Goal: Task Accomplishment & Management: Complete application form

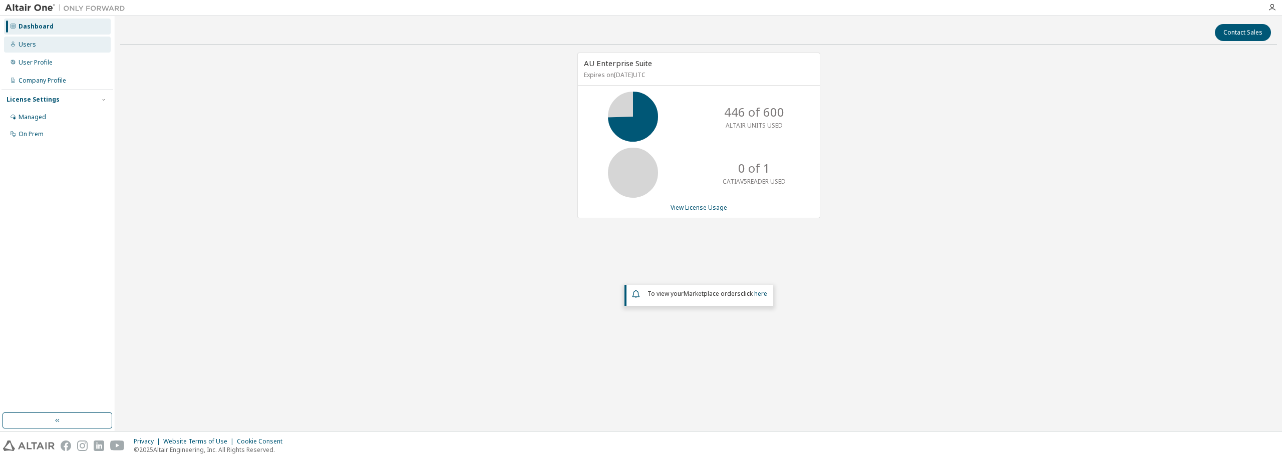
click at [52, 44] on div "Users" at bounding box center [57, 45] width 107 height 16
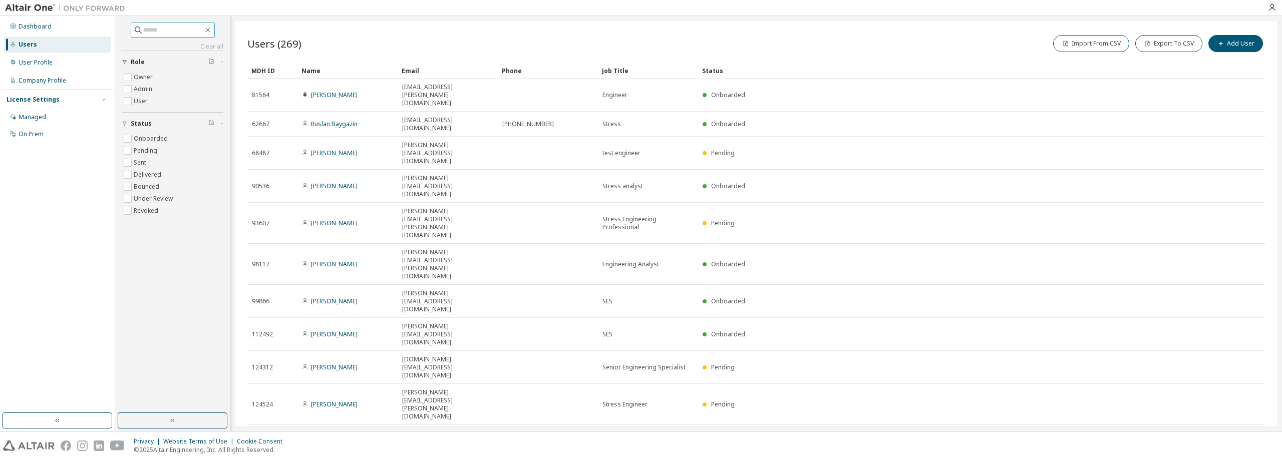
click at [167, 30] on input "text" at bounding box center [173, 30] width 60 height 10
type input "**********"
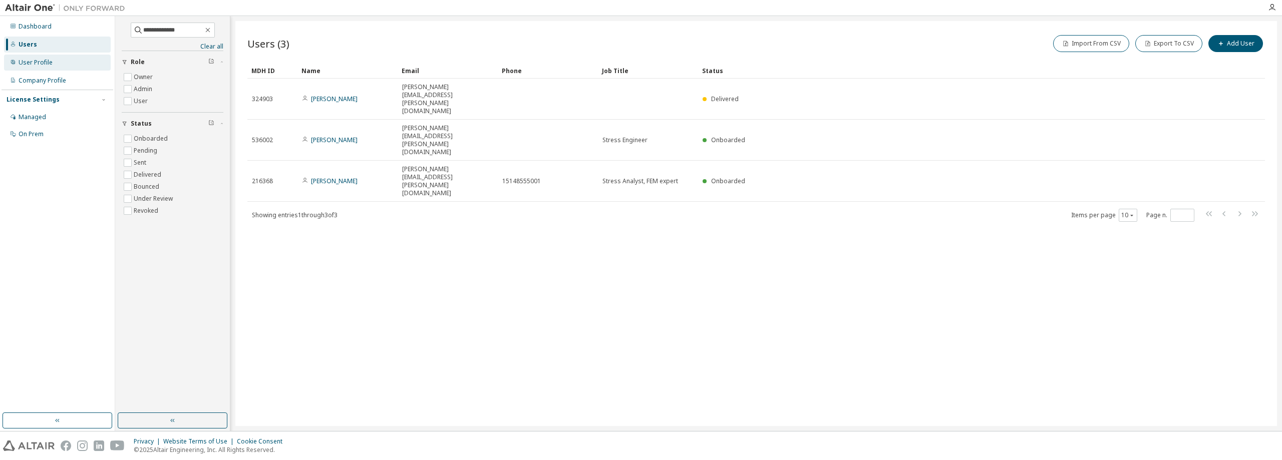
click at [48, 57] on div "User Profile" at bounding box center [57, 63] width 107 height 16
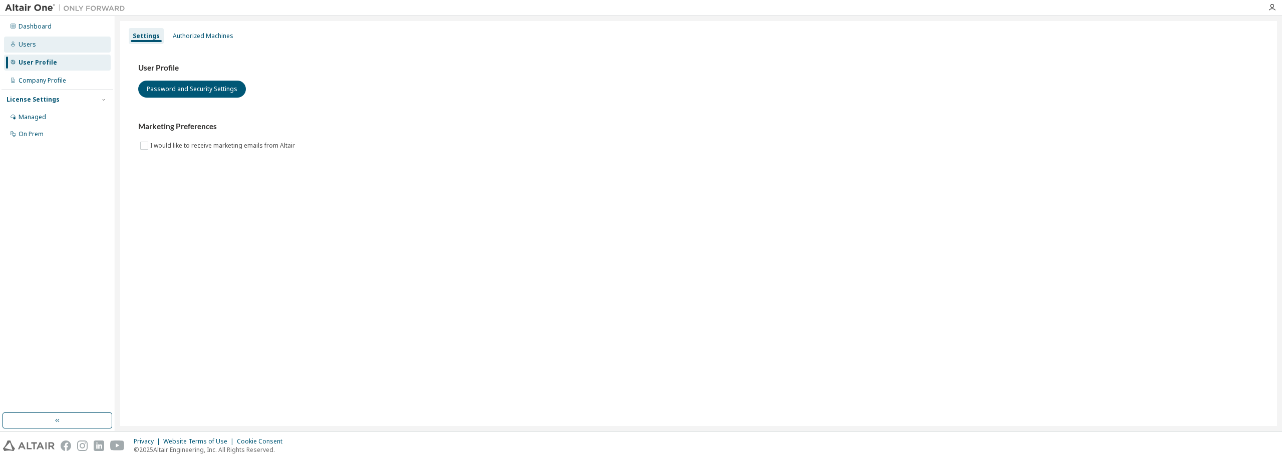
click at [54, 42] on div "Users" at bounding box center [57, 45] width 107 height 16
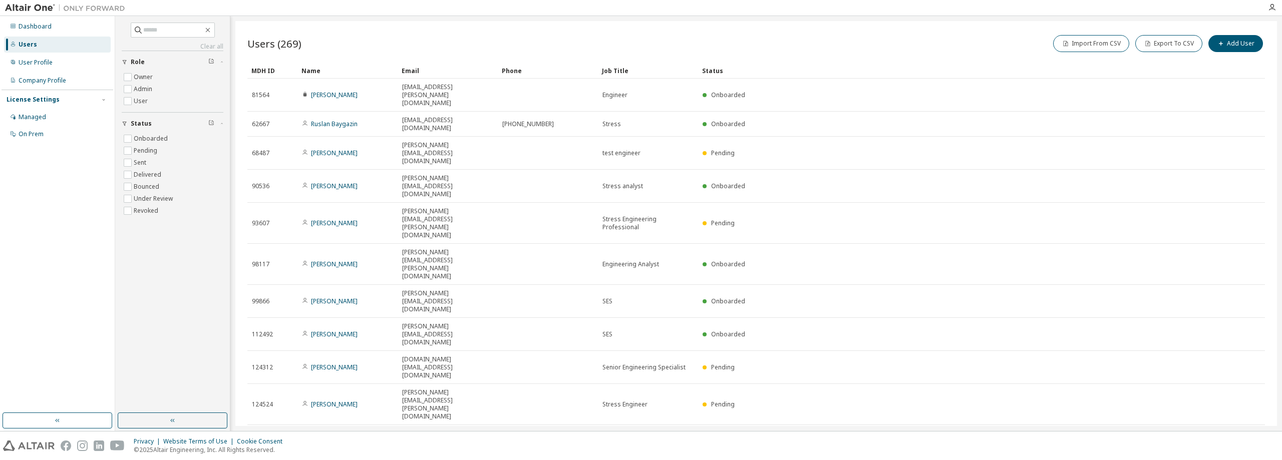
click at [1238, 431] on icon "button" at bounding box center [1239, 437] width 12 height 12
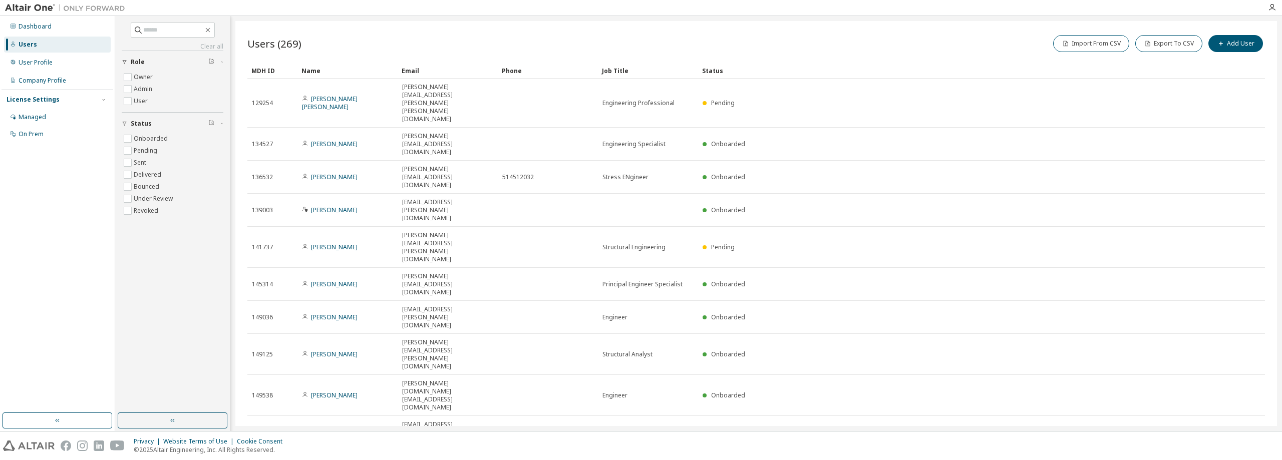
click at [1238, 455] on icon "button" at bounding box center [1239, 461] width 12 height 12
type input "*"
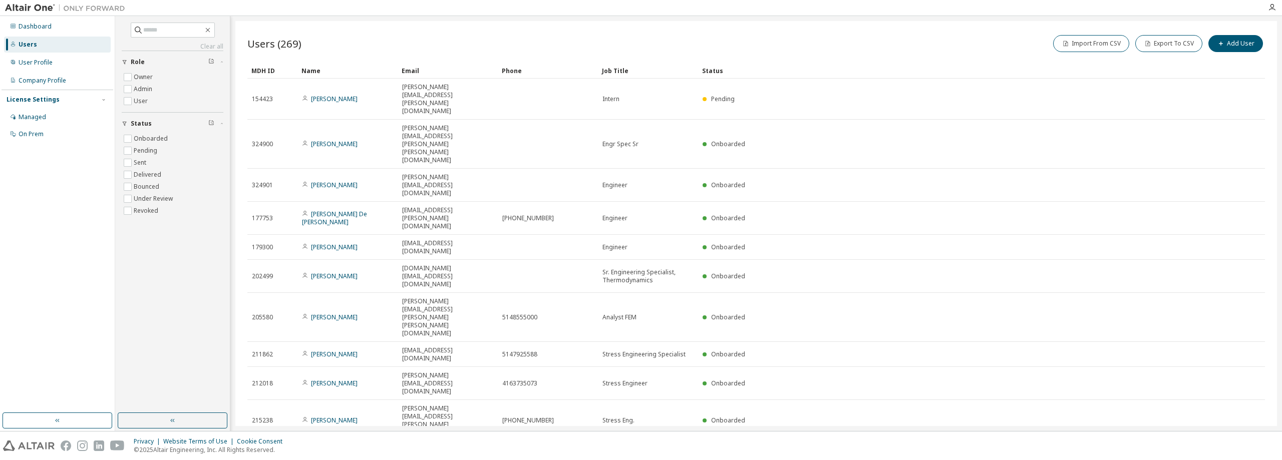
click at [171, 38] on div "Clear all Status Onboarded Pending Sent Delivered Bounced Under Review Revoked …" at bounding box center [173, 122] width 102 height 199
click at [171, 32] on input "text" at bounding box center [173, 30] width 60 height 10
click at [167, 31] on input "*****" at bounding box center [173, 30] width 60 height 10
type input "**********"
type input "*"
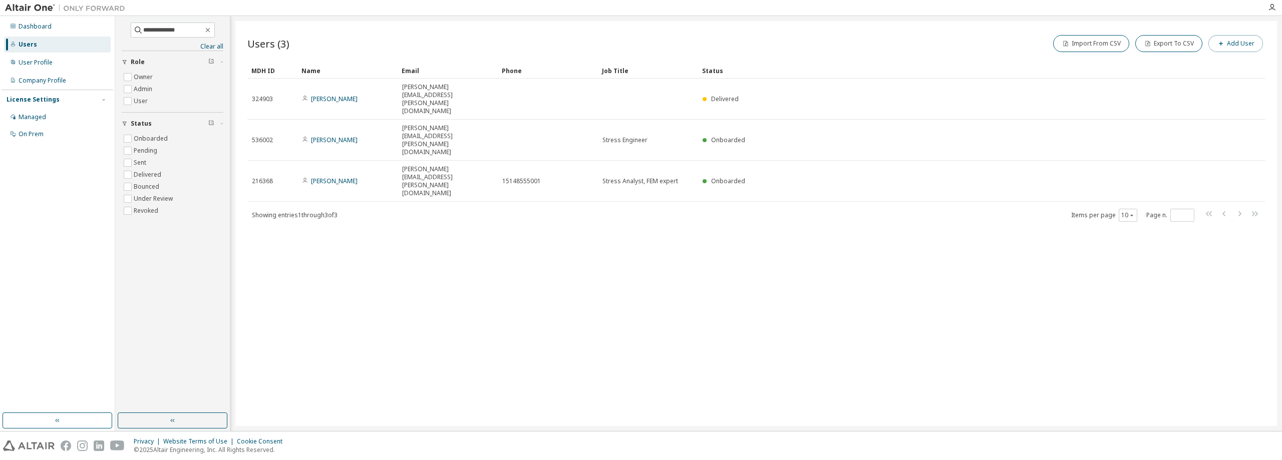
click at [1235, 40] on button "Add User" at bounding box center [1235, 43] width 55 height 17
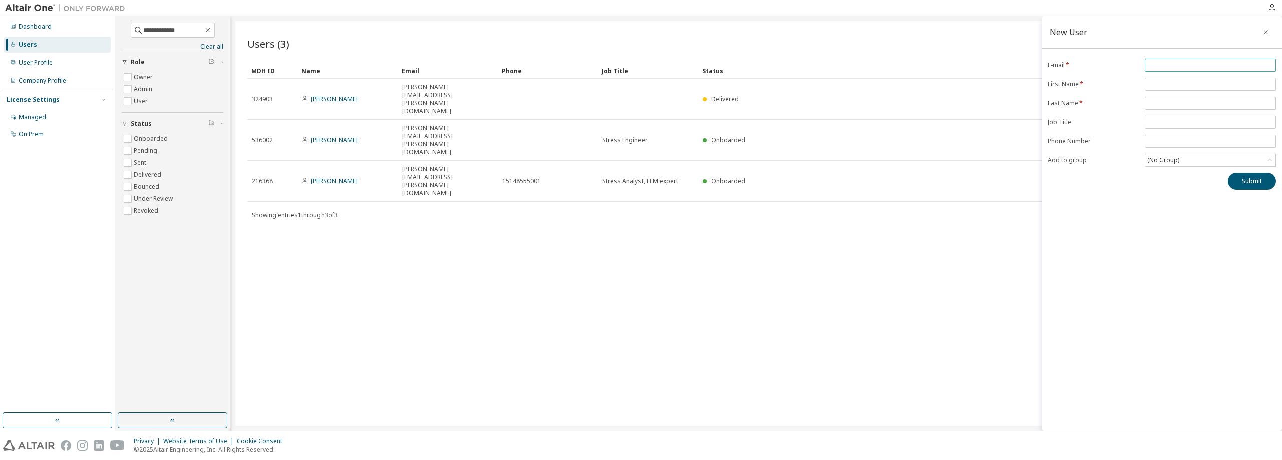
click at [1196, 62] on input "email" at bounding box center [1210, 65] width 126 height 8
click at [1174, 162] on form "E-mail * First Name * Last Name * Job Title Phone Number Add to group (No Group)" at bounding box center [1162, 113] width 228 height 108
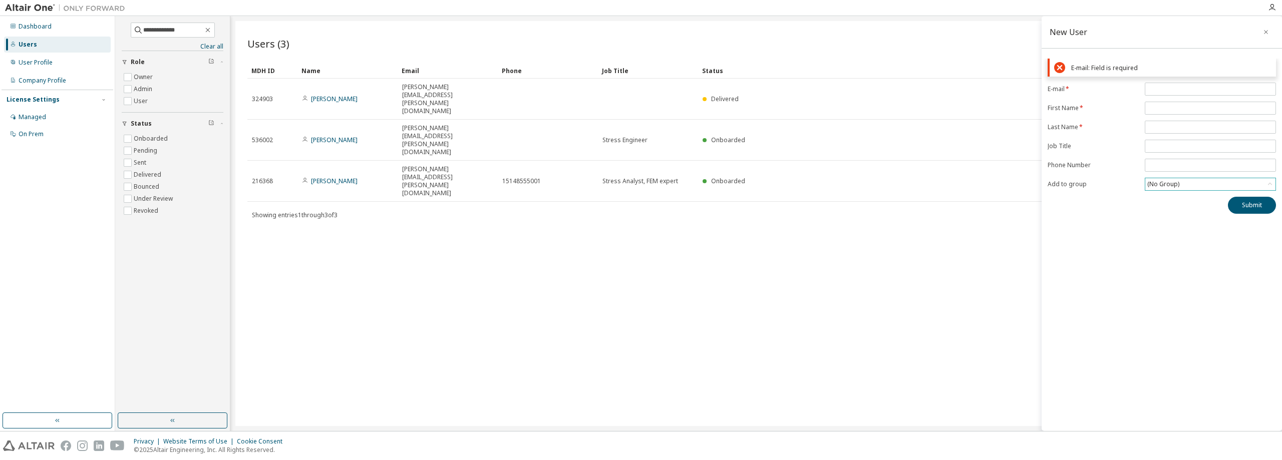
click at [1174, 179] on div "(No Group)" at bounding box center [1163, 184] width 35 height 11
click at [1103, 209] on div "Submit" at bounding box center [1162, 205] width 228 height 17
click at [1152, 143] on input "text" at bounding box center [1210, 146] width 126 height 8
click at [1148, 166] on input "tel" at bounding box center [1210, 165] width 126 height 8
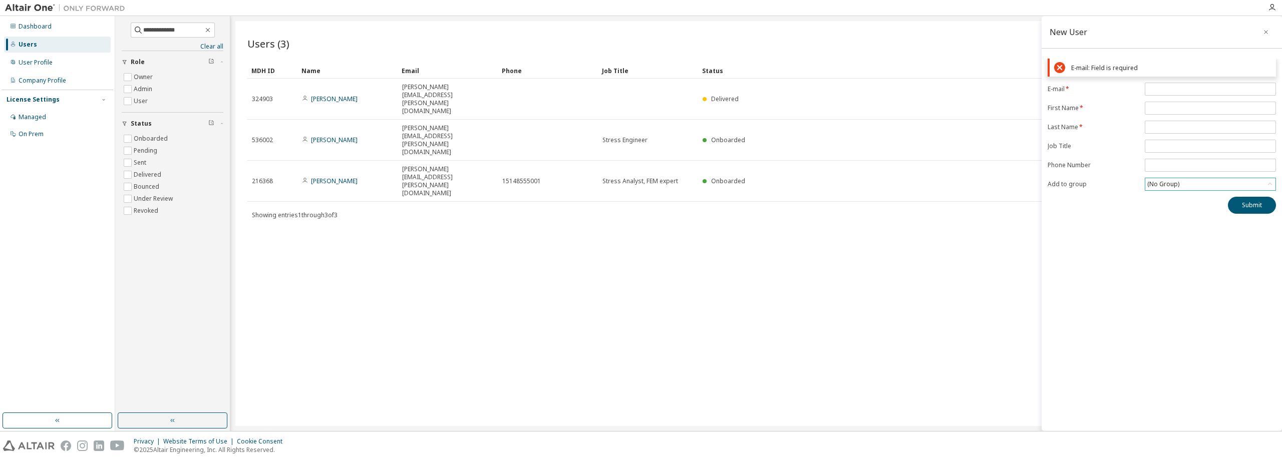
click at [1156, 186] on div "(No Group)" at bounding box center [1163, 184] width 35 height 11
click at [1094, 200] on div "Submit" at bounding box center [1162, 205] width 228 height 17
click at [1150, 145] on input "text" at bounding box center [1210, 146] width 126 height 8
drag, startPoint x: 950, startPoint y: 178, endPoint x: 1014, endPoint y: 166, distance: 64.7
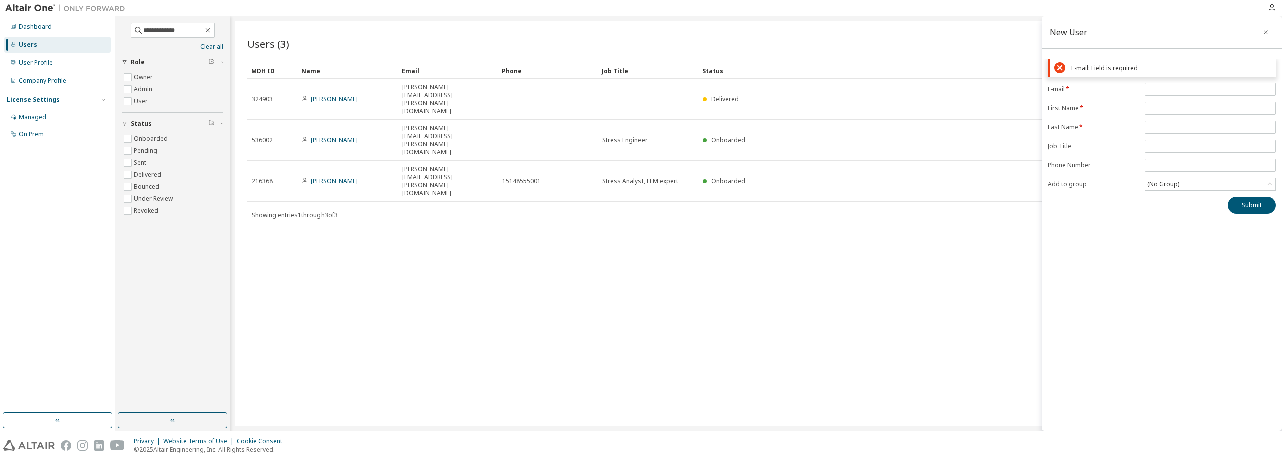
click at [950, 178] on div "Users (3) Import From CSV Export To CSV Add User Clear Load Save Save As Field …" at bounding box center [756, 223] width 1042 height 405
click at [1264, 30] on icon "button" at bounding box center [1265, 32] width 7 height 8
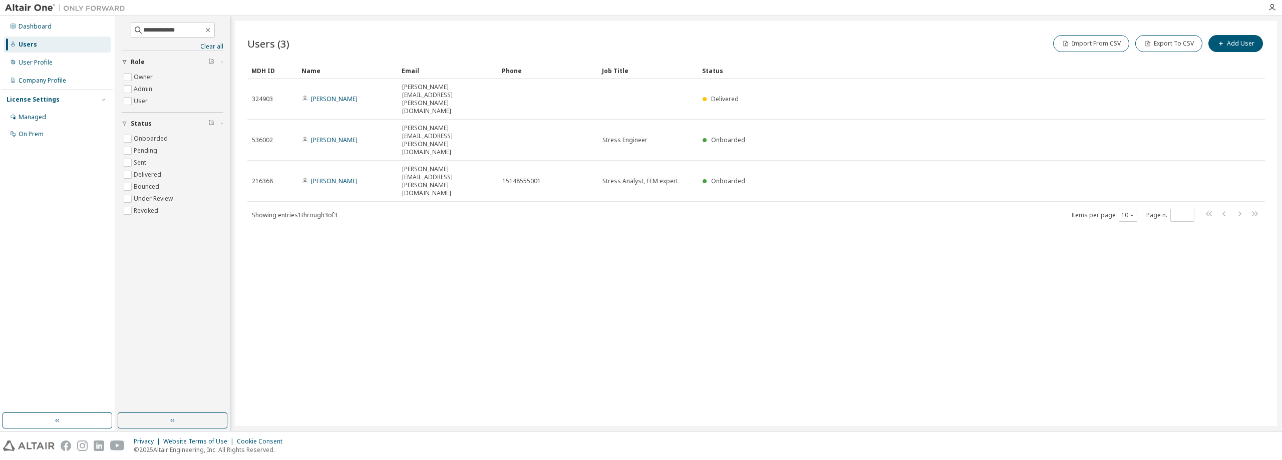
click at [940, 207] on div "Users (3) Import From CSV Export To CSV Add User Clear Load Save Save As Field …" at bounding box center [756, 223] width 1042 height 405
click at [48, 57] on div "User Profile" at bounding box center [57, 63] width 107 height 16
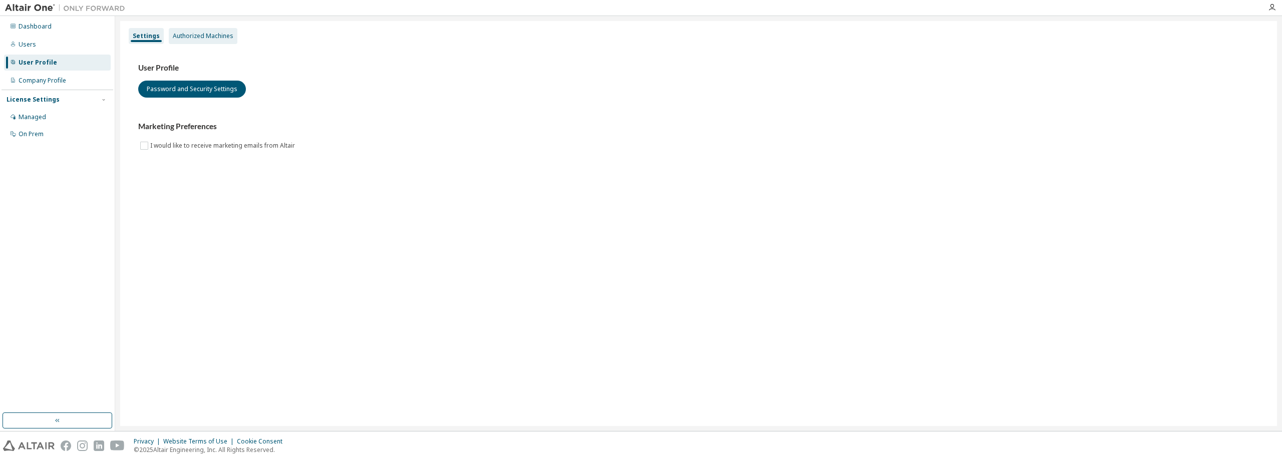
click at [213, 42] on div "Authorized Machines" at bounding box center [203, 36] width 69 height 16
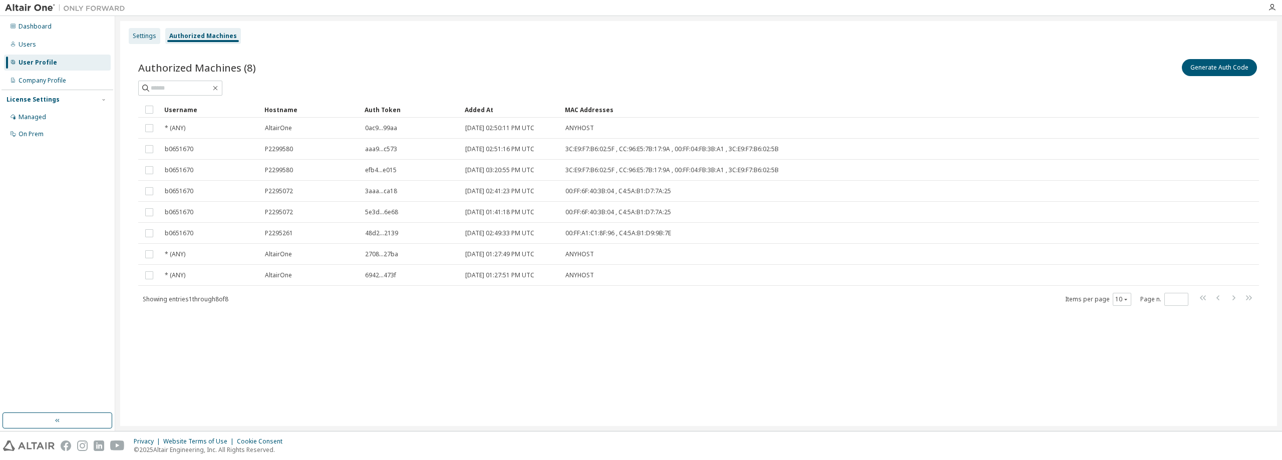
click at [137, 39] on div "Settings" at bounding box center [145, 36] width 24 height 8
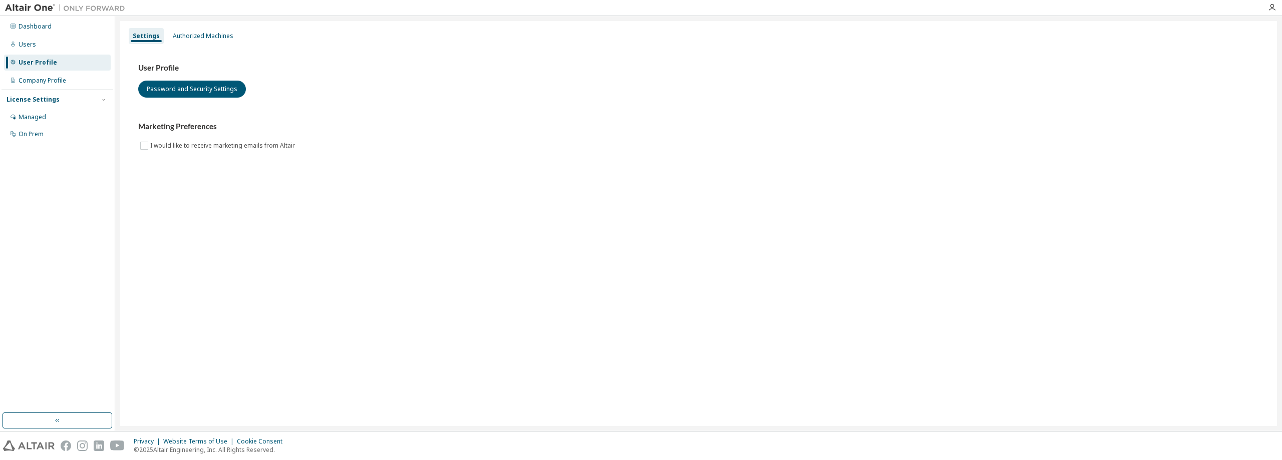
click at [39, 60] on div "User Profile" at bounding box center [38, 63] width 39 height 8
click at [35, 44] on div "Users" at bounding box center [57, 45] width 107 height 16
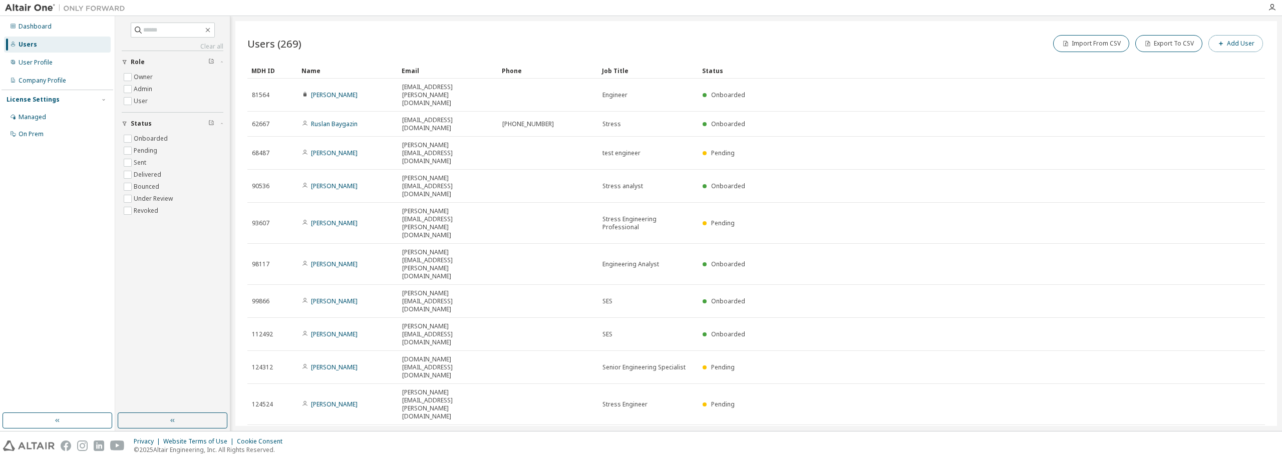
click at [1242, 49] on button "Add User" at bounding box center [1235, 43] width 55 height 17
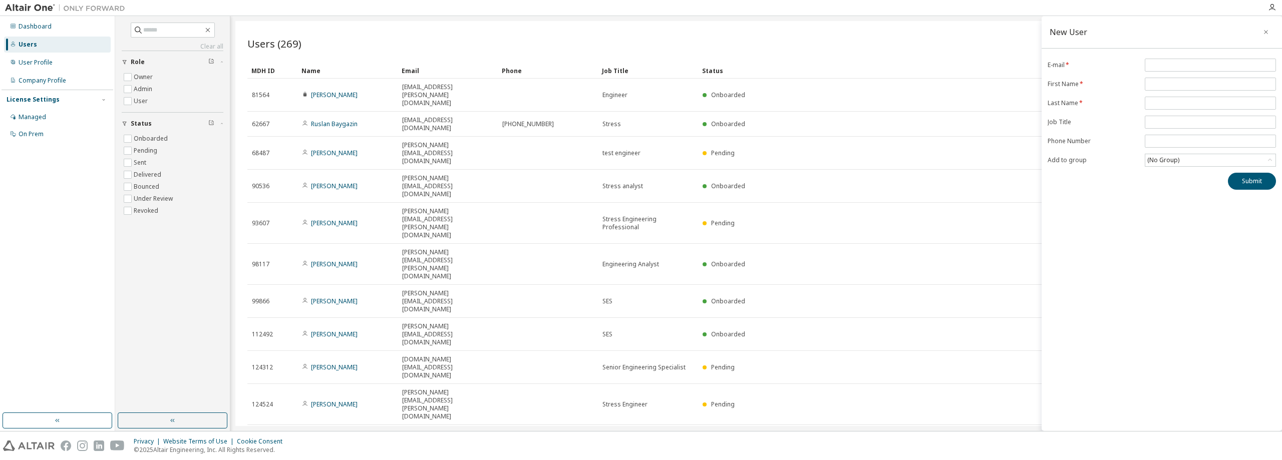
click at [799, 326] on div "Users (269) Import From CSV Export To CSV Add User Clear Load Save Save As Fiel…" at bounding box center [756, 223] width 1042 height 405
click at [1263, 35] on icon "button" at bounding box center [1265, 32] width 7 height 8
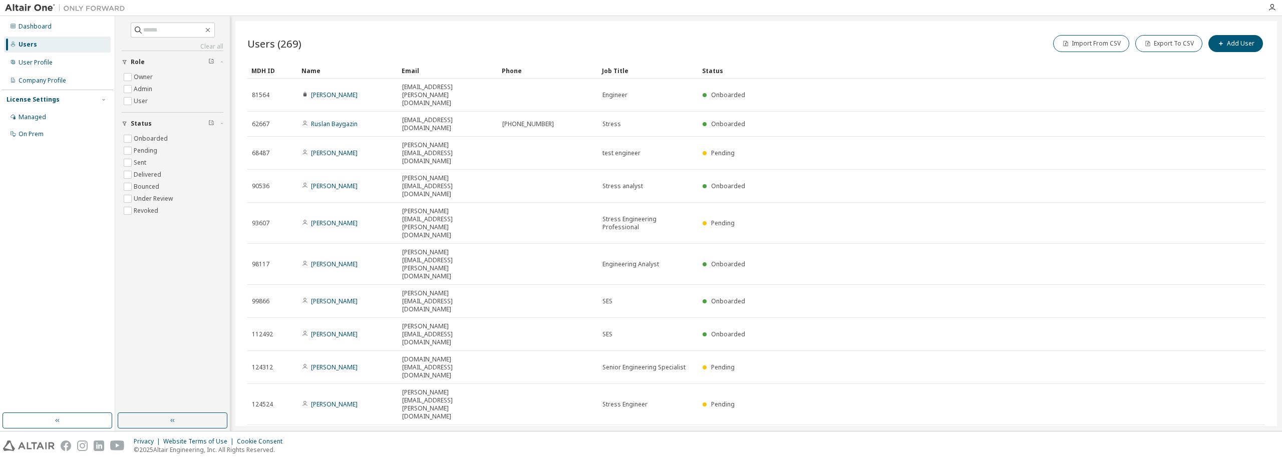
click at [612, 300] on div "Users (269) Import From CSV Export To CSV Add User Clear Load Save Save As Fiel…" at bounding box center [756, 223] width 1042 height 405
click at [140, 101] on label "User" at bounding box center [142, 101] width 16 height 12
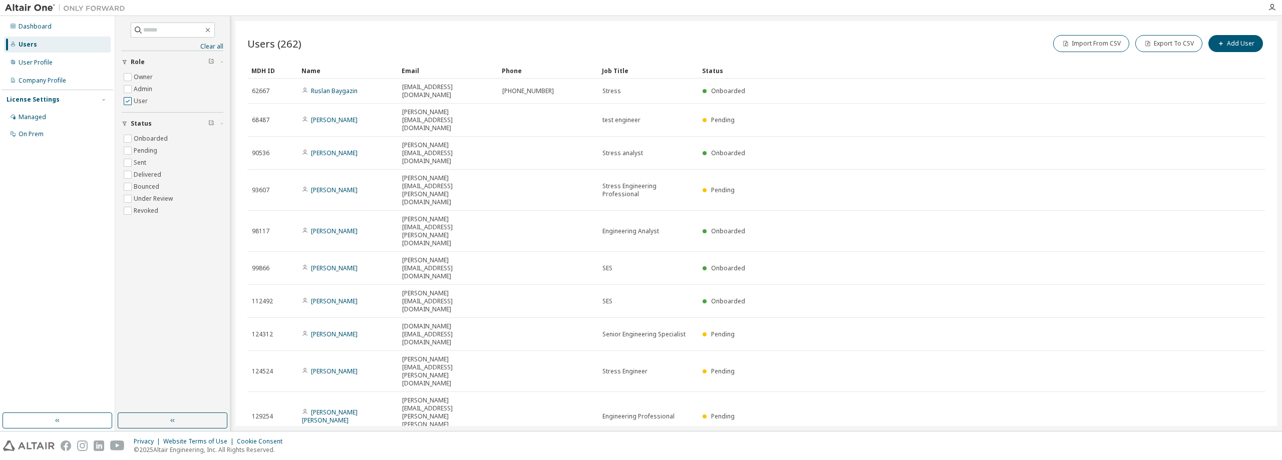
click at [140, 101] on label "User" at bounding box center [142, 101] width 16 height 12
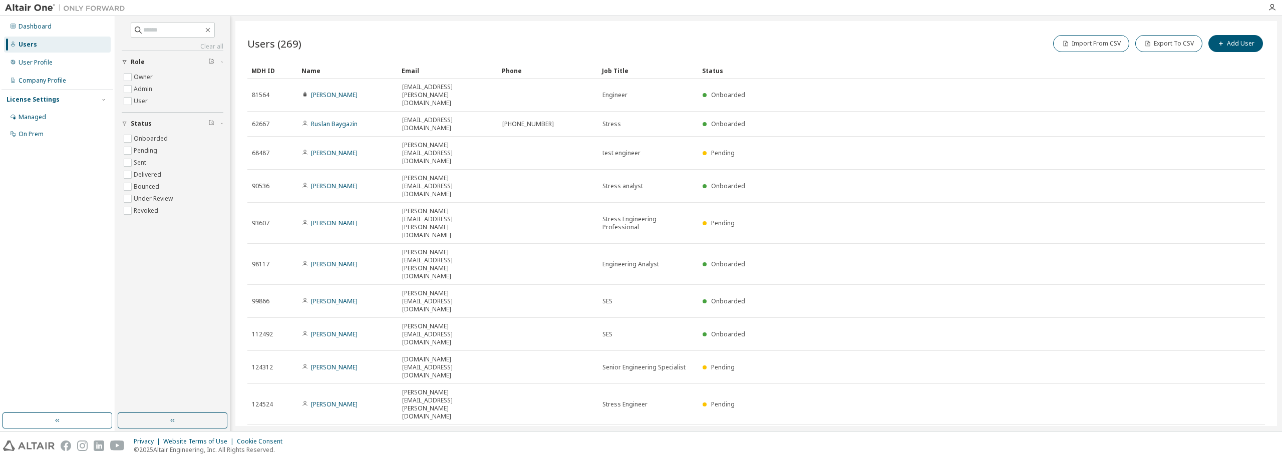
click at [1252, 431] on icon "button" at bounding box center [1254, 437] width 12 height 12
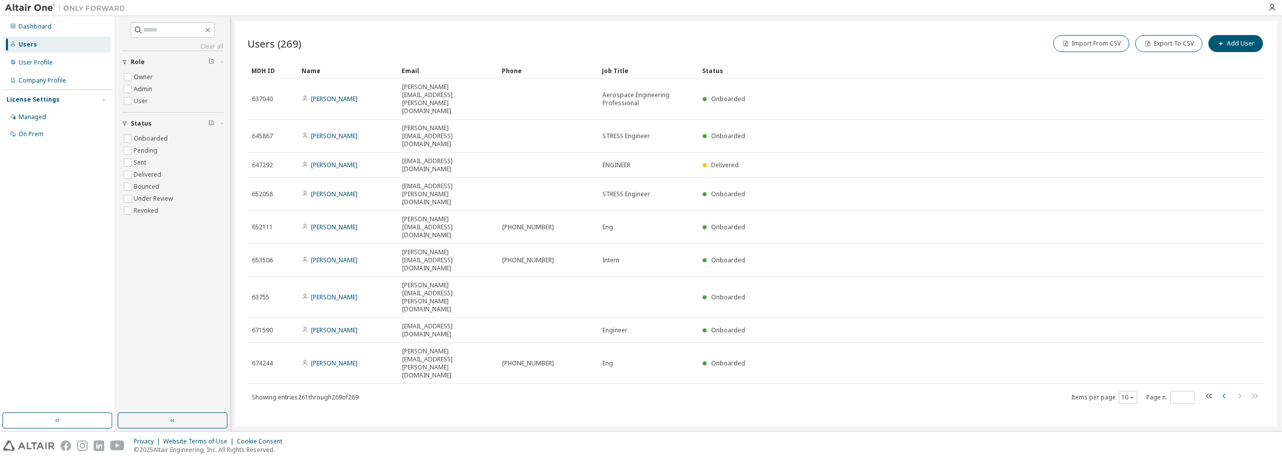
click at [1228, 390] on icon "button" at bounding box center [1224, 396] width 12 height 12
type input "**"
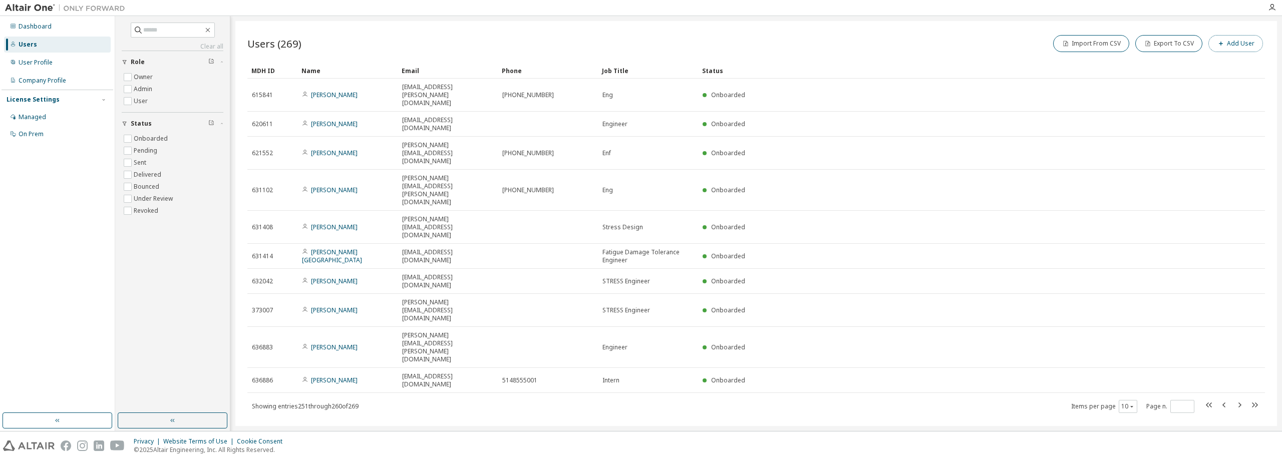
click at [1242, 47] on button "Add User" at bounding box center [1235, 43] width 55 height 17
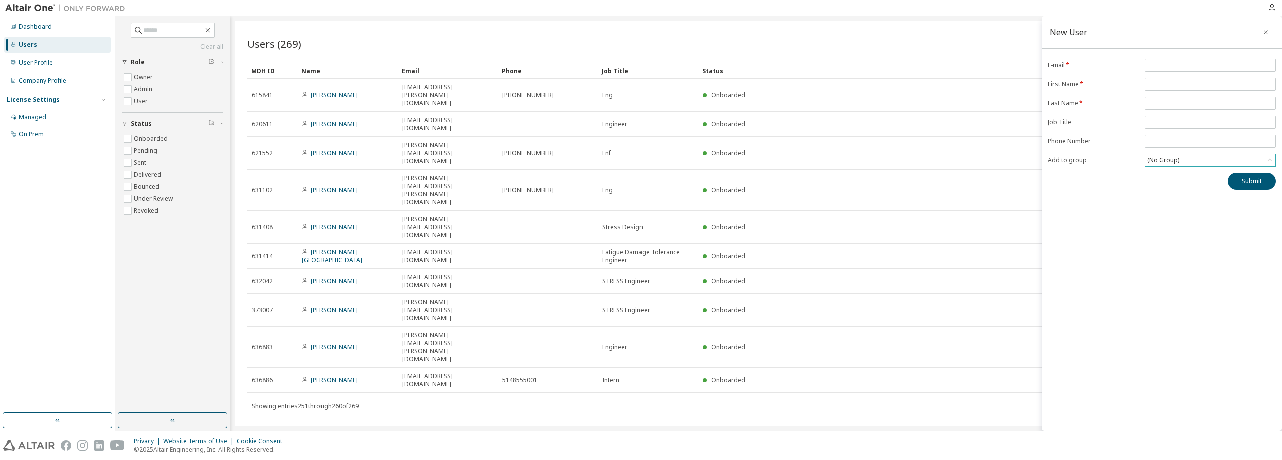
click at [1171, 160] on div "(No Group)" at bounding box center [1163, 160] width 35 height 11
click at [1179, 185] on li "(No Group)" at bounding box center [1210, 188] width 128 height 13
click at [1098, 223] on div "New User E-mail * First Name * Last Name * Job Title Phone Number Add to group …" at bounding box center [1162, 223] width 240 height 415
click at [1171, 66] on input "email" at bounding box center [1210, 65] width 126 height 8
paste input "**********"
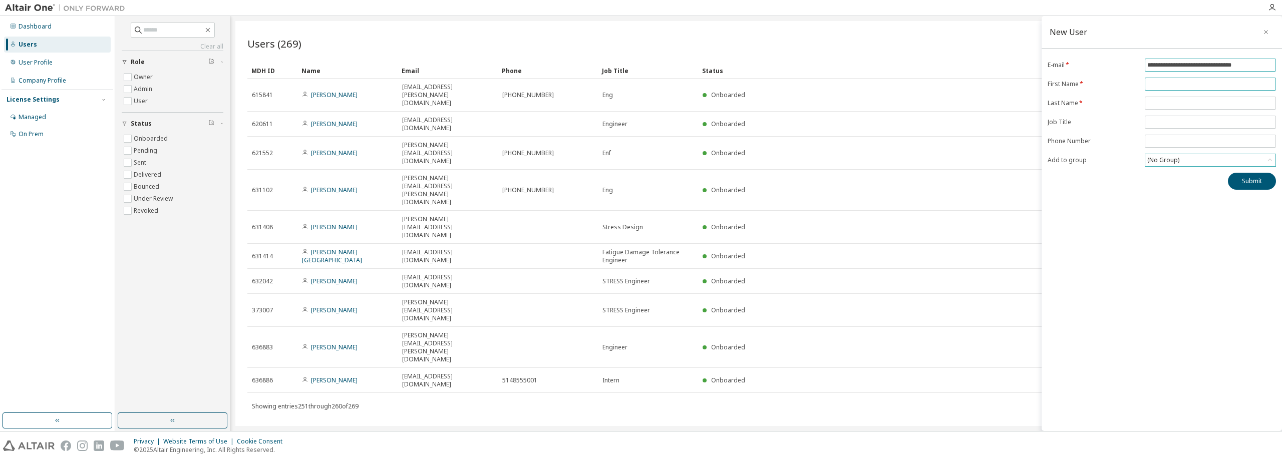
type input "**********"
click at [1160, 84] on input "text" at bounding box center [1210, 84] width 126 height 8
type input "*****"
click at [1164, 97] on span at bounding box center [1210, 103] width 131 height 13
click at [1162, 103] on input "text" at bounding box center [1210, 103] width 126 height 8
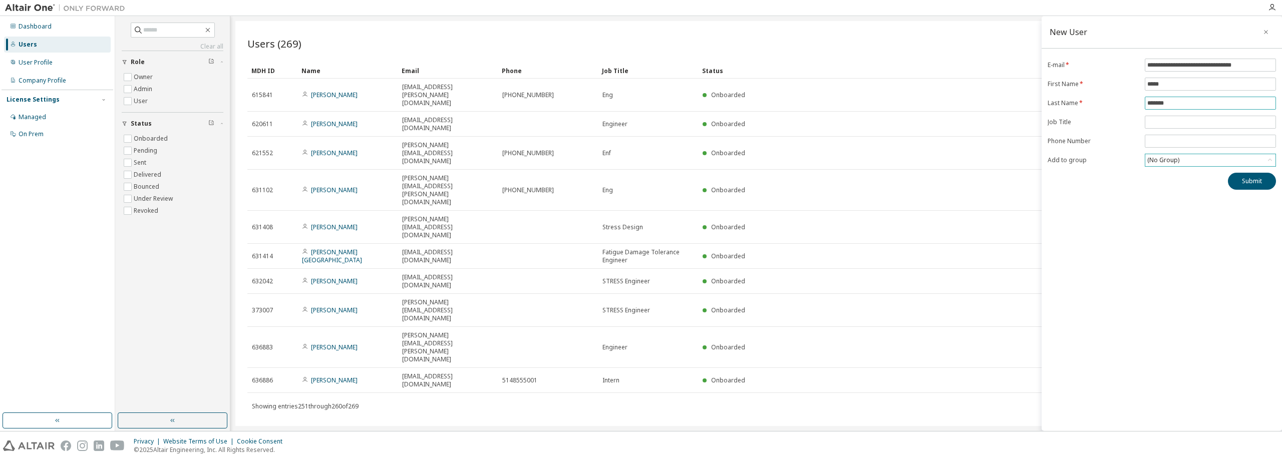
type input "*******"
click at [1149, 123] on input "text" at bounding box center [1210, 122] width 126 height 8
type input "**********"
click at [1167, 207] on div "**********" at bounding box center [1162, 223] width 240 height 415
click at [1266, 29] on icon "button" at bounding box center [1265, 32] width 7 height 8
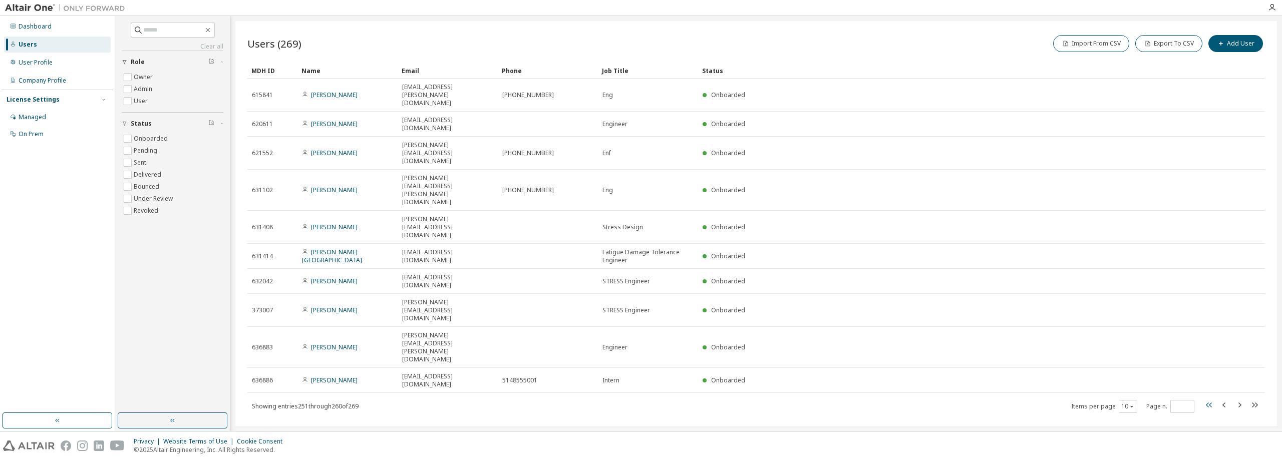
click at [1212, 399] on icon "button" at bounding box center [1209, 405] width 12 height 12
type input "*"
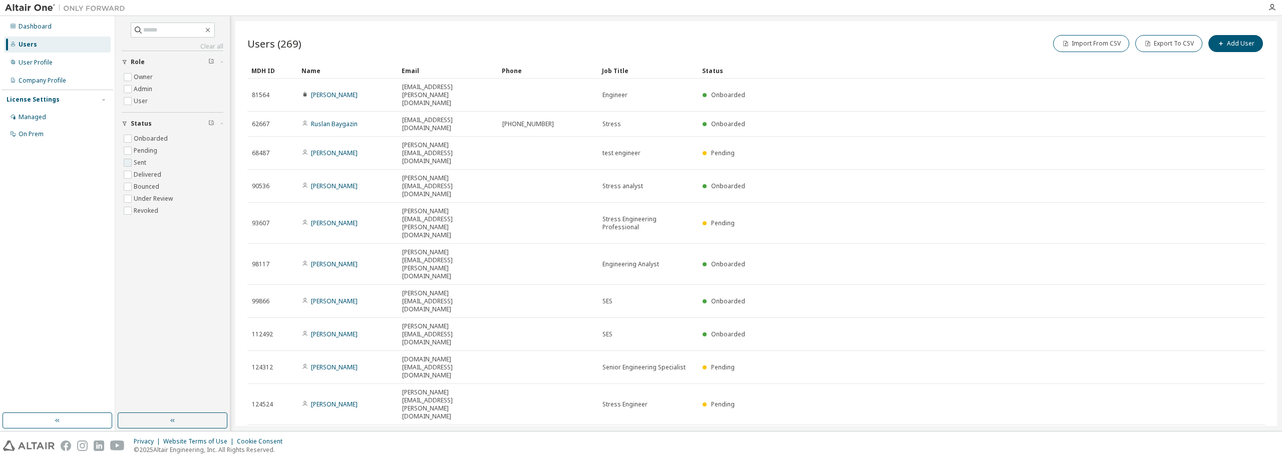
click at [135, 161] on label "Sent" at bounding box center [141, 163] width 15 height 12
click at [187, 27] on input "text" at bounding box center [173, 30] width 60 height 10
click at [169, 29] on input "text" at bounding box center [173, 30] width 60 height 10
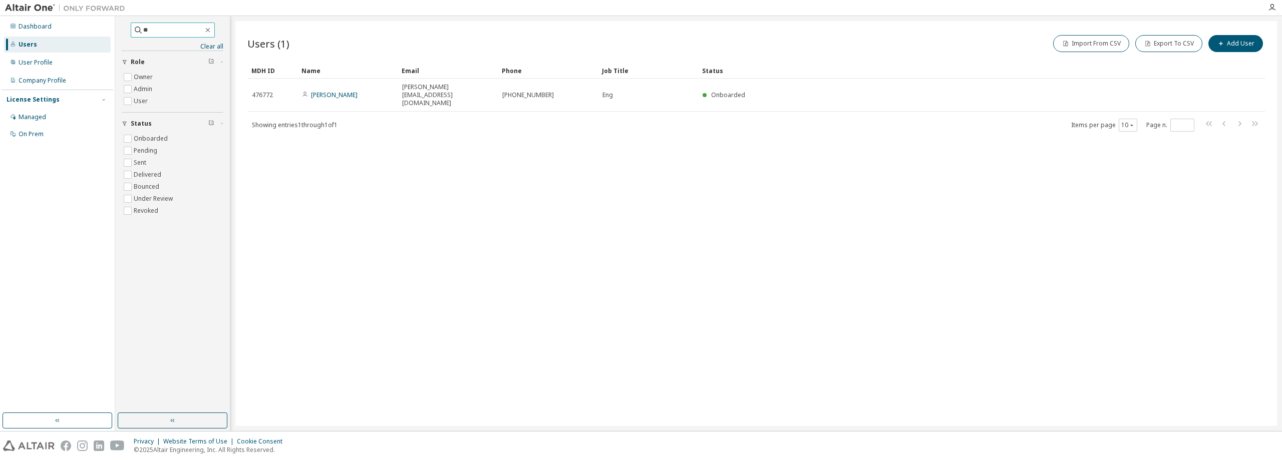
type input "*"
click at [212, 28] on icon "button" at bounding box center [208, 30] width 8 height 8
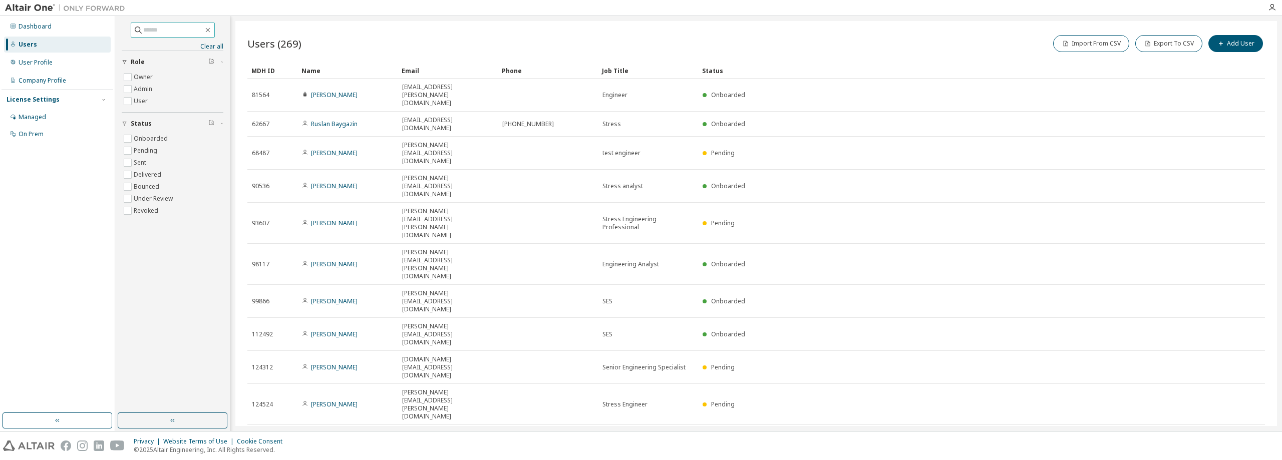
click at [169, 334] on div "Clear all Status Onboarded Pending Sent Delivered Bounced Under Review Revoked …" at bounding box center [173, 215] width 112 height 394
click at [336, 365] on div "Users (269) Import From CSV Export To CSV Add User Clear Load Save Save As Fiel…" at bounding box center [756, 223] width 1042 height 405
click at [55, 83] on div "Company Profile" at bounding box center [43, 81] width 48 height 8
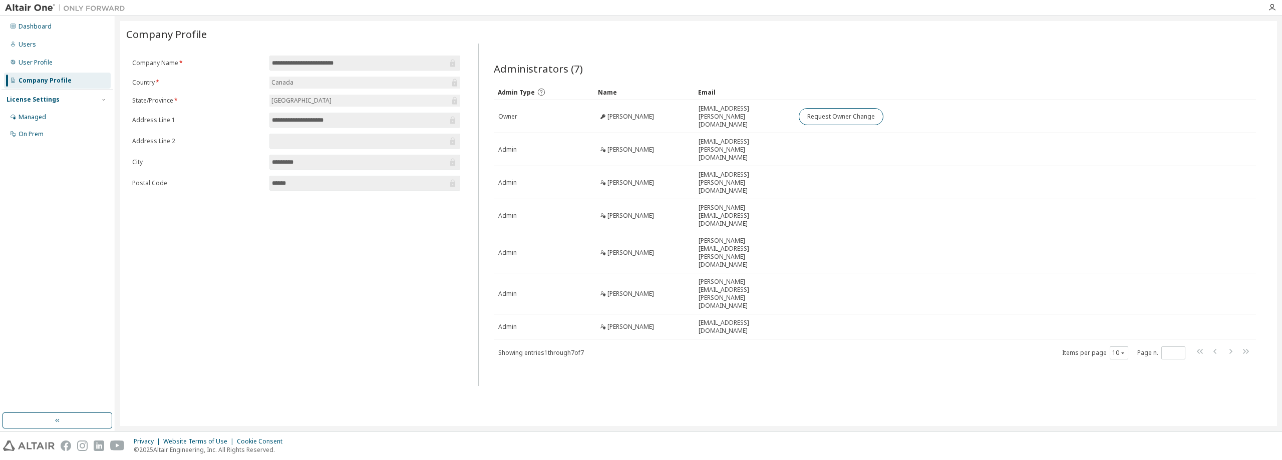
click at [283, 100] on div "[GEOGRAPHIC_DATA]" at bounding box center [301, 100] width 63 height 11
click at [55, 115] on div "Managed" at bounding box center [57, 117] width 107 height 16
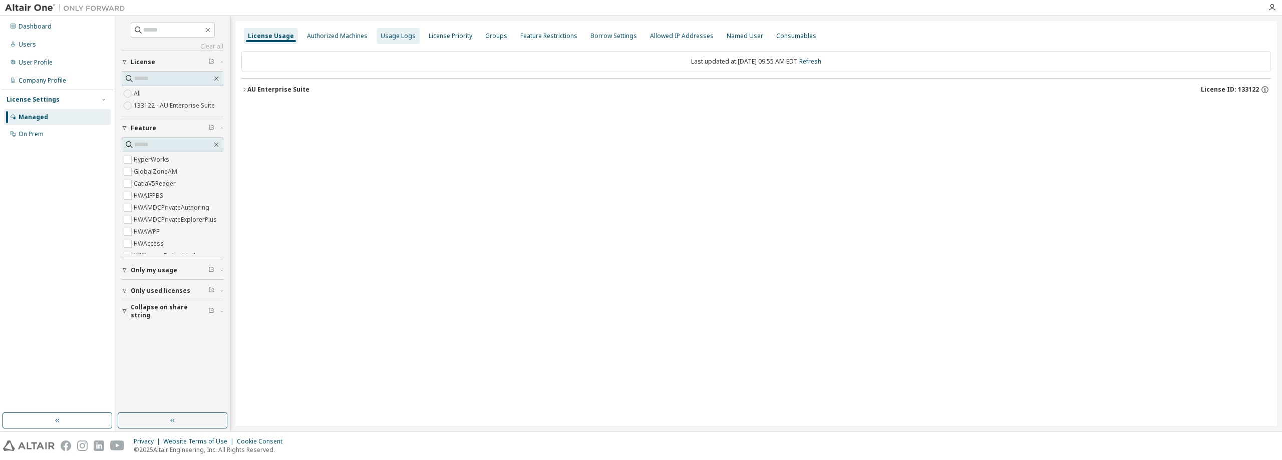
click at [406, 36] on div "Usage Logs" at bounding box center [398, 36] width 35 height 8
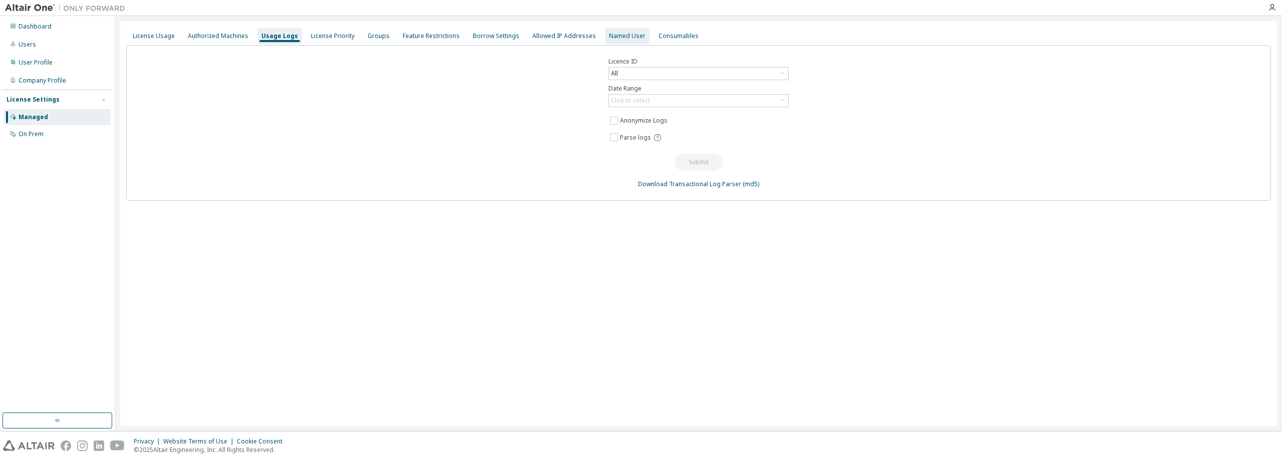
click at [628, 38] on div "Named User" at bounding box center [627, 36] width 37 height 8
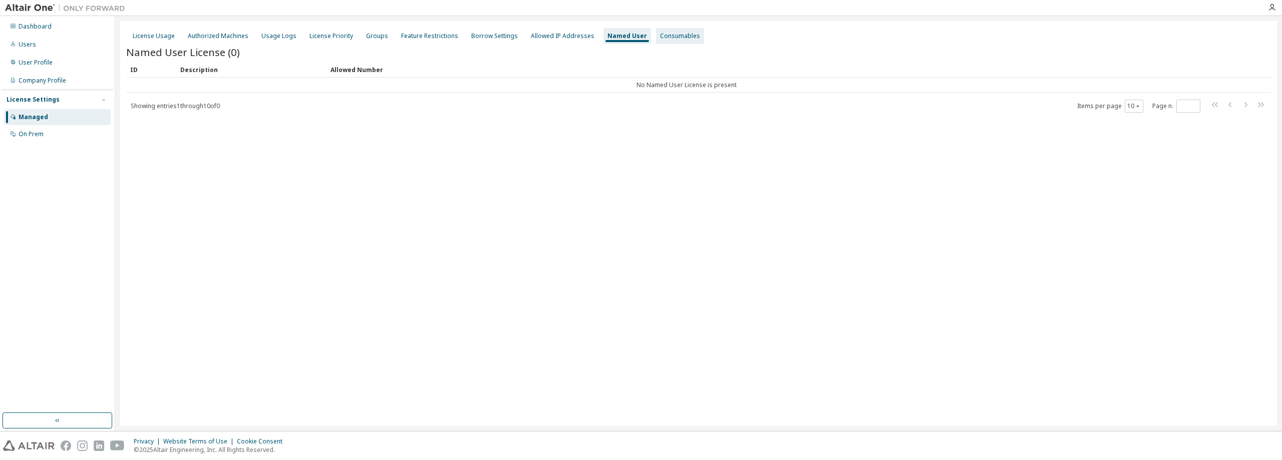
click at [665, 36] on div "Consumables" at bounding box center [680, 36] width 40 height 8
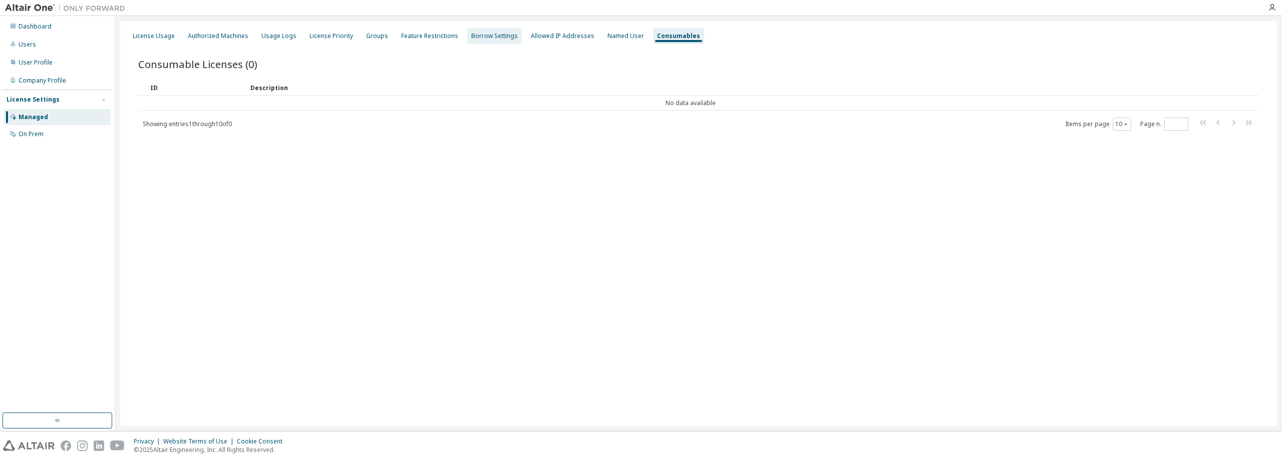
click at [492, 39] on div "Borrow Settings" at bounding box center [494, 36] width 47 height 8
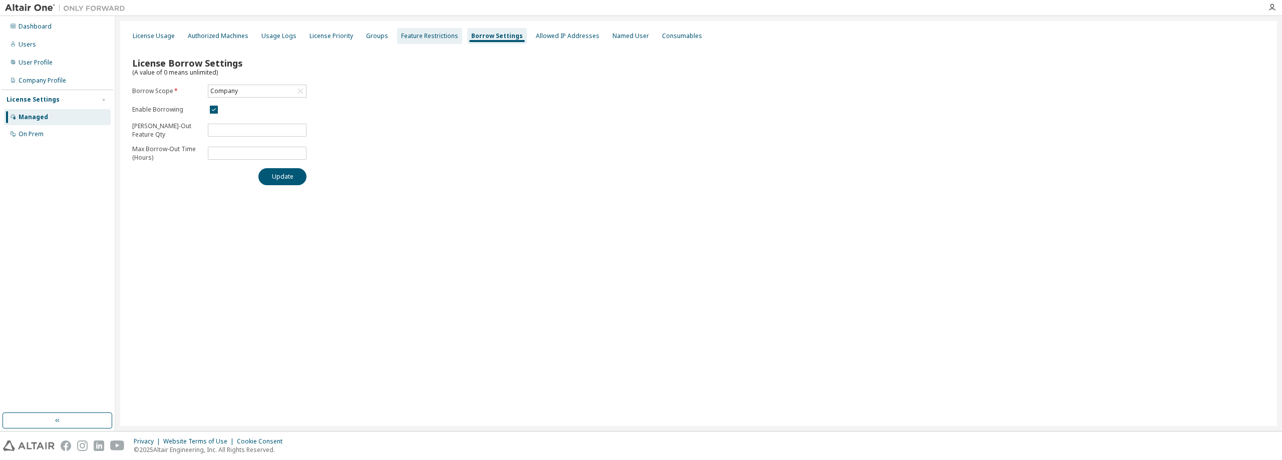
click at [417, 35] on div "Feature Restrictions" at bounding box center [429, 36] width 57 height 8
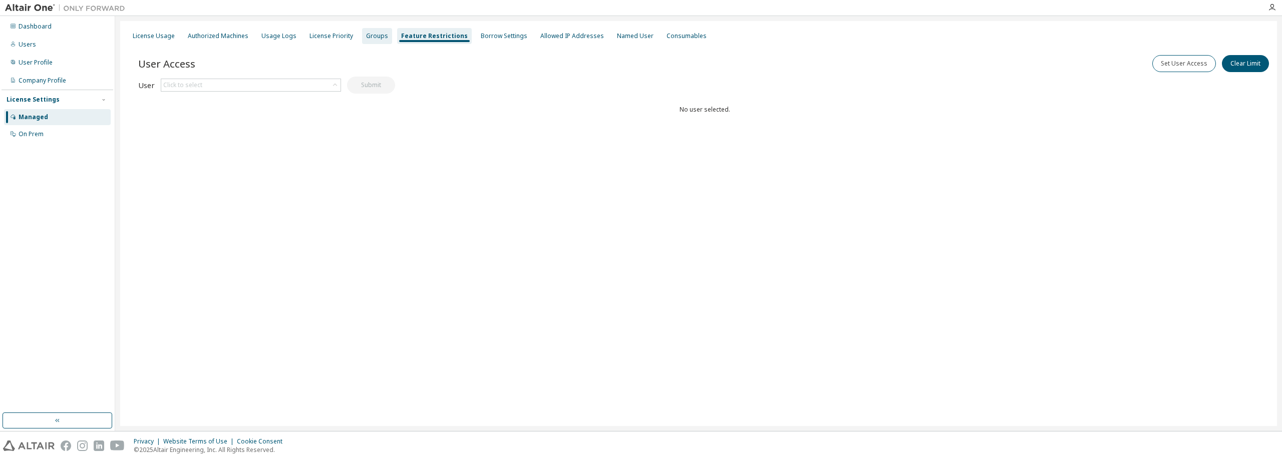
click at [370, 34] on div "Groups" at bounding box center [377, 36] width 22 height 8
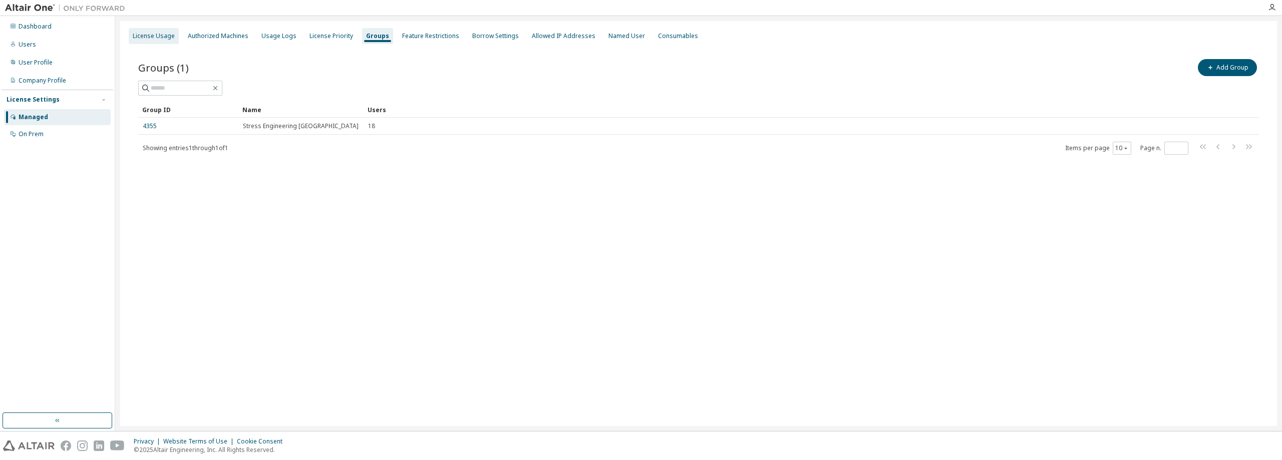
click at [155, 33] on div "License Usage" at bounding box center [154, 36] width 42 height 8
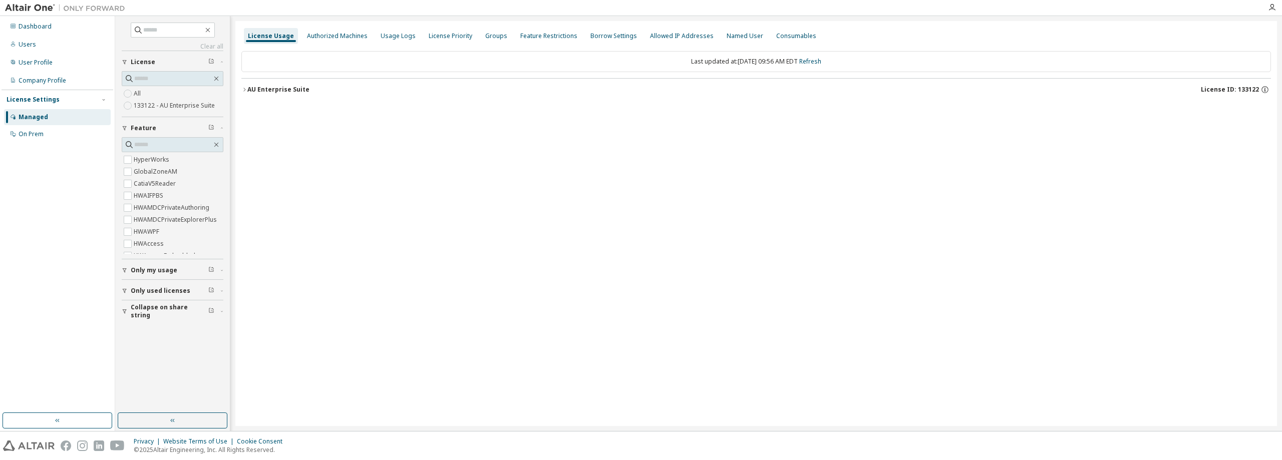
click at [614, 293] on div "License Usage Authorized Machines Usage Logs License Priority Groups Feature Re…" at bounding box center [756, 223] width 1042 height 405
click at [348, 29] on div "Authorized Machines" at bounding box center [337, 36] width 69 height 16
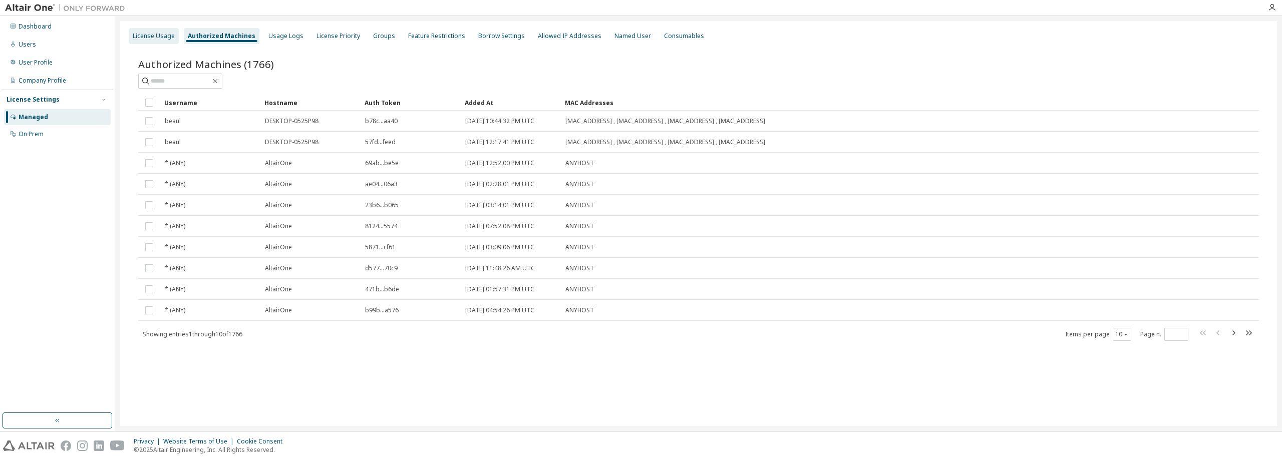
click at [161, 38] on div "License Usage" at bounding box center [154, 36] width 42 height 8
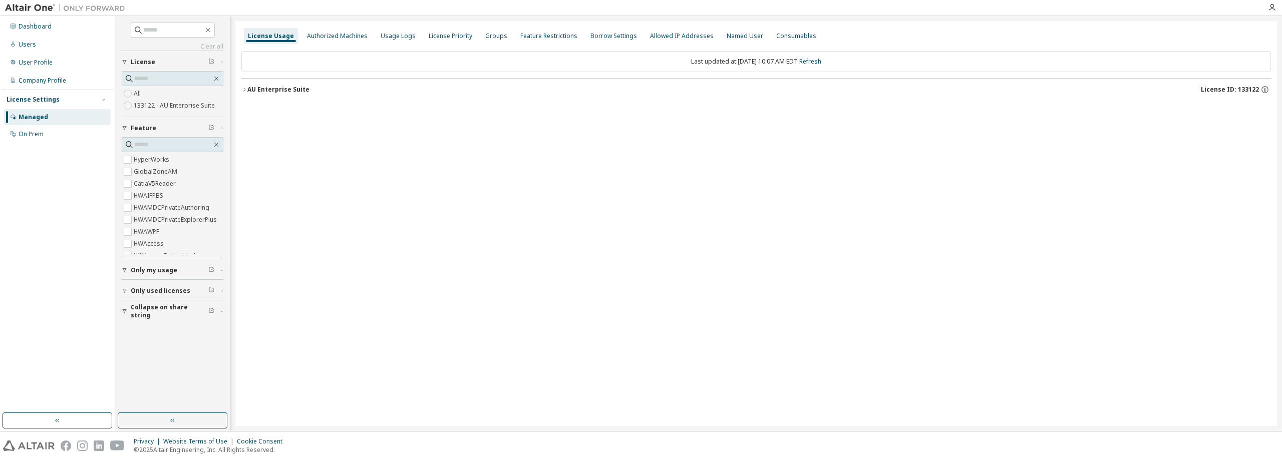
click at [247, 89] on div "AU Enterprise Suite" at bounding box center [278, 90] width 62 height 8
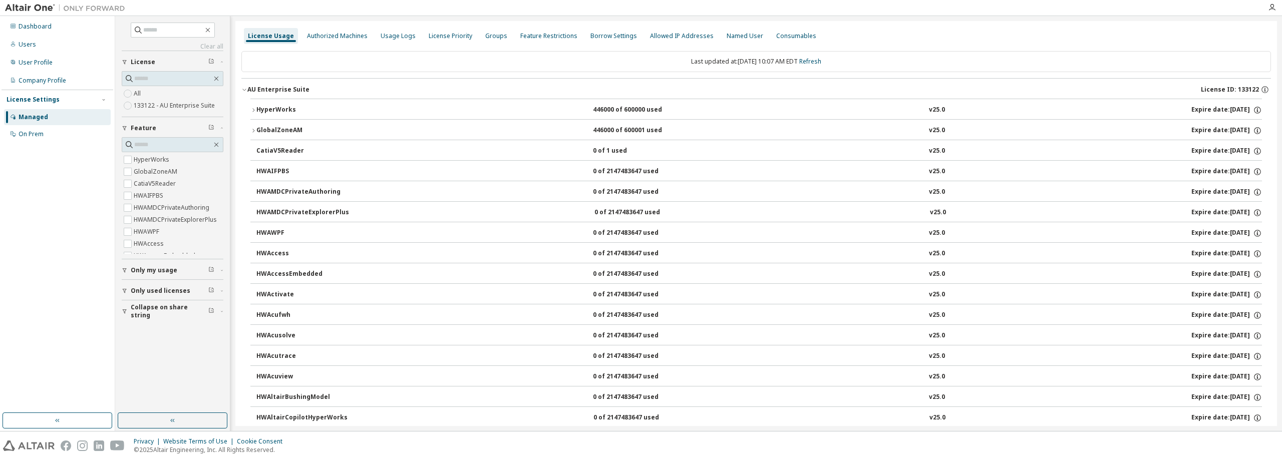
click at [245, 88] on icon "button" at bounding box center [244, 90] width 6 height 6
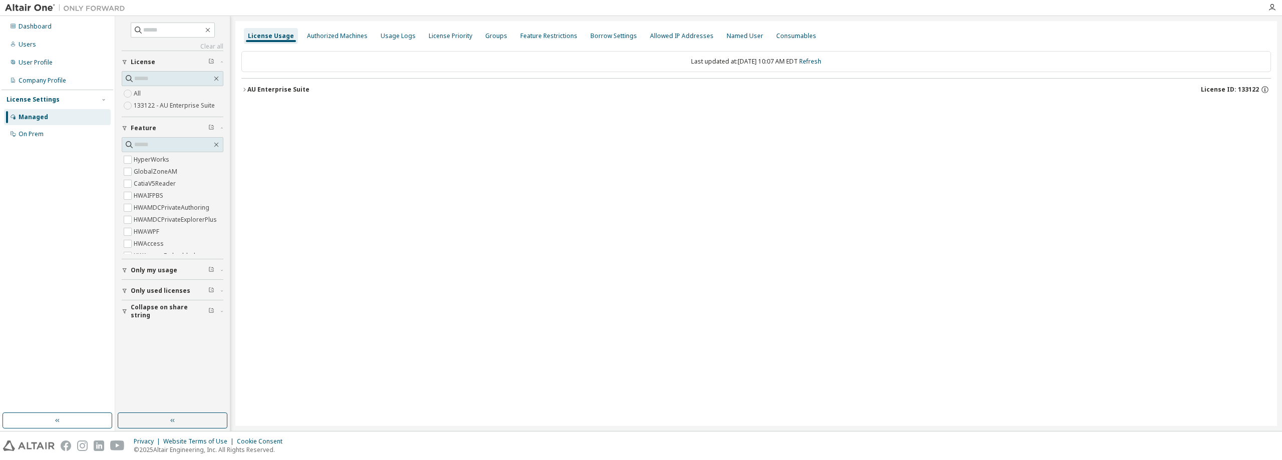
click at [245, 88] on icon "button" at bounding box center [244, 90] width 6 height 6
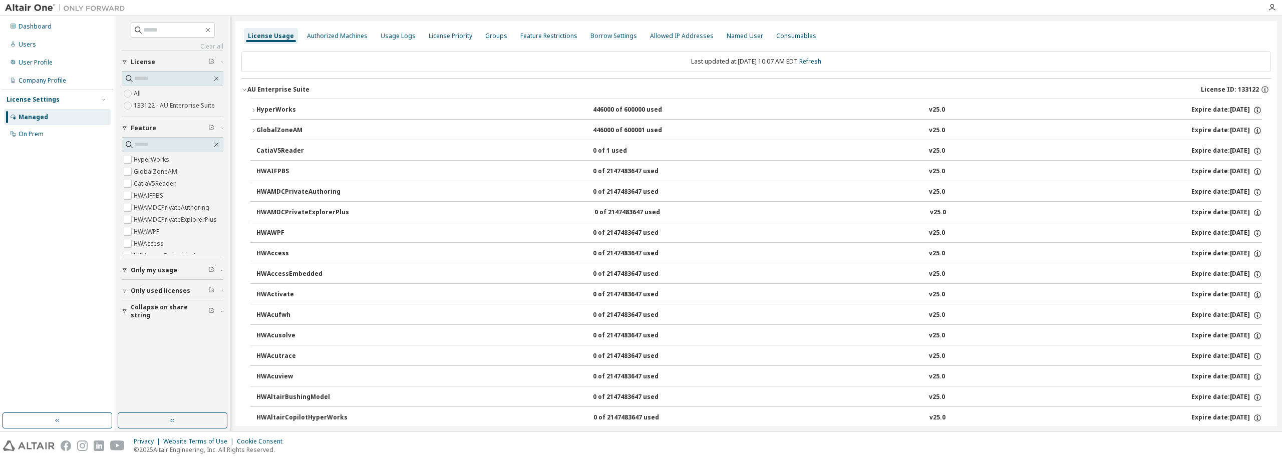
click at [245, 88] on icon "button" at bounding box center [244, 90] width 6 height 6
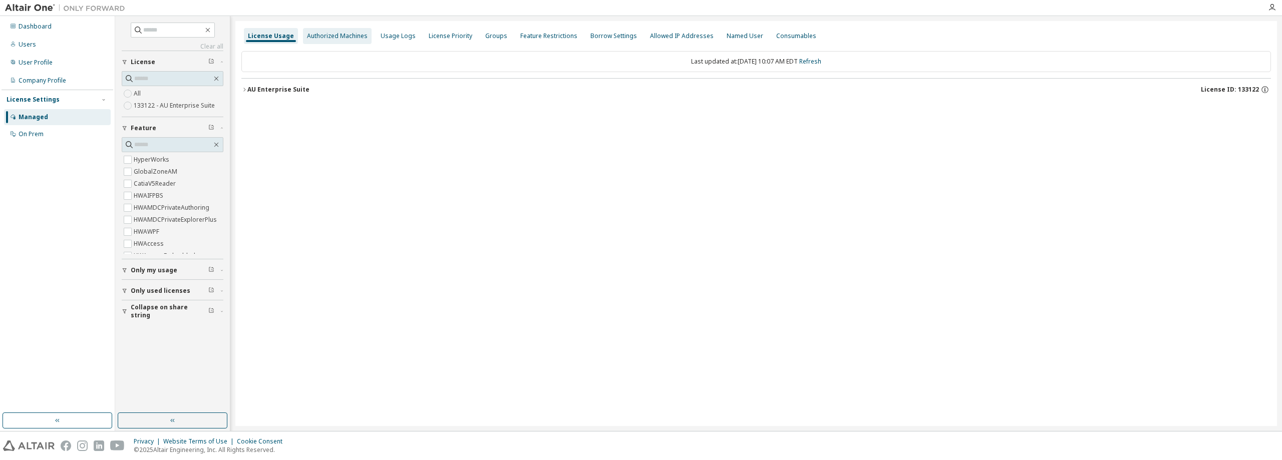
click at [318, 36] on div "Authorized Machines" at bounding box center [337, 36] width 61 height 8
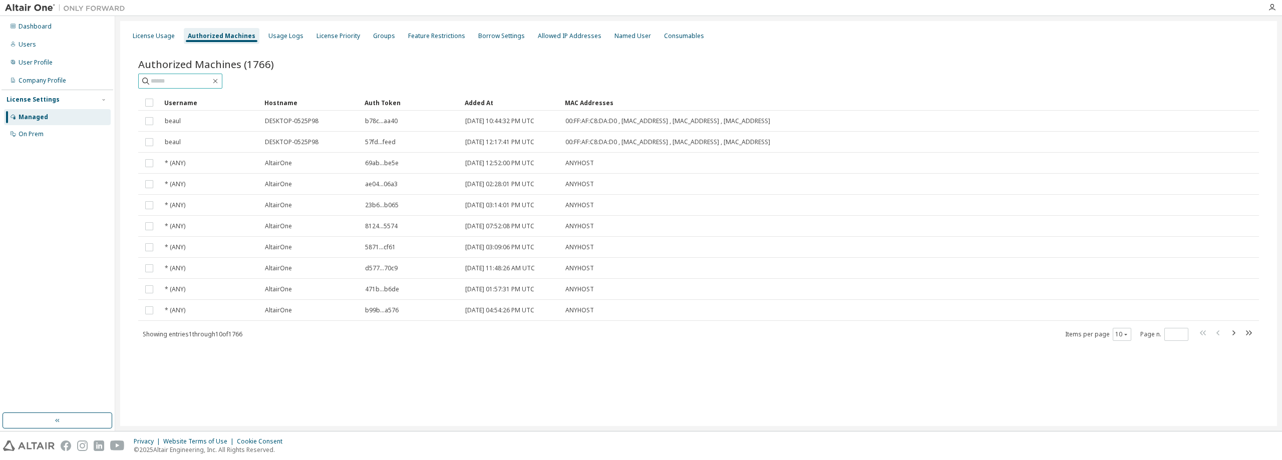
click at [182, 80] on input "text" at bounding box center [181, 81] width 60 height 10
type input "********"
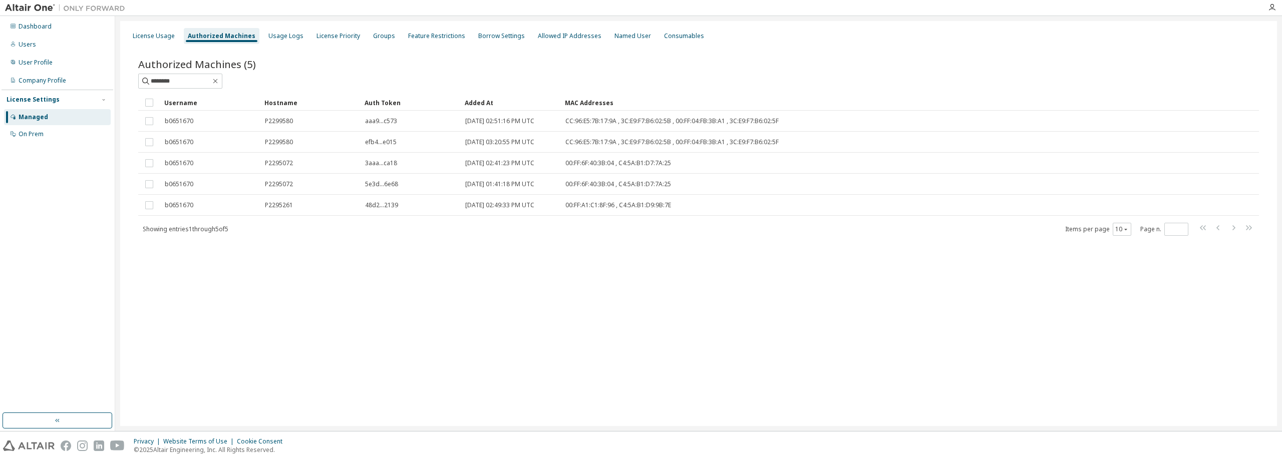
click at [386, 289] on div "License Usage Authorized Machines Usage Logs License Priority Groups Feature Re…" at bounding box center [698, 223] width 1157 height 405
click at [292, 34] on div "Usage Logs" at bounding box center [285, 36] width 35 height 8
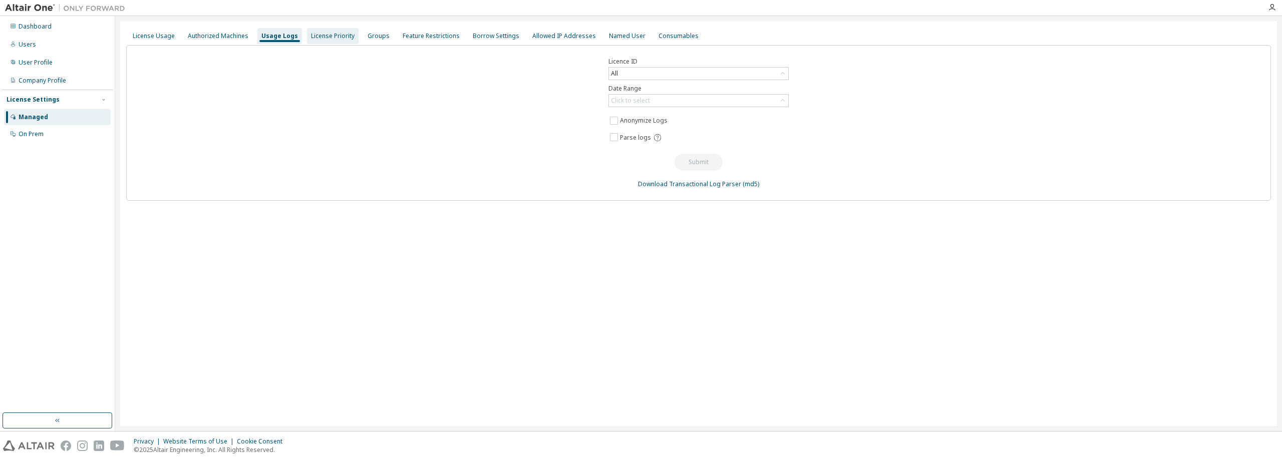
click at [333, 41] on div "License Priority" at bounding box center [333, 36] width 52 height 16
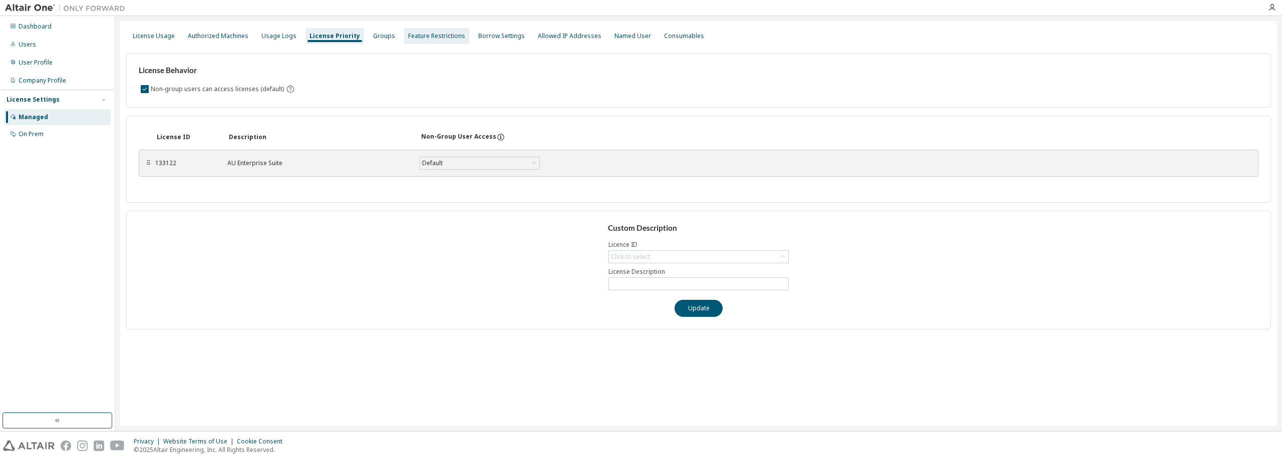
click at [419, 40] on div "Feature Restrictions" at bounding box center [436, 36] width 57 height 8
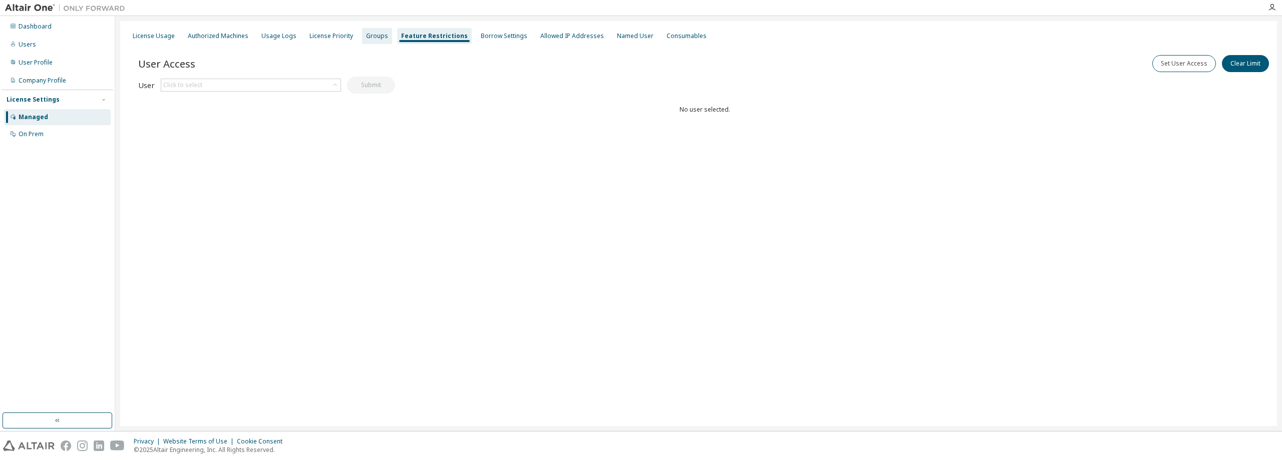
click at [371, 39] on div "Groups" at bounding box center [377, 36] width 22 height 8
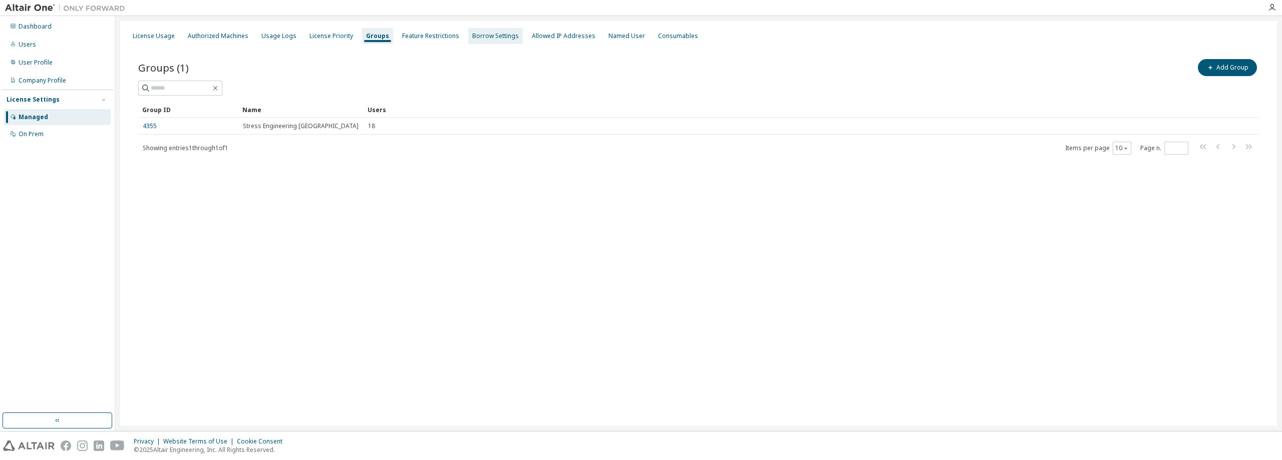
click at [485, 38] on div "Borrow Settings" at bounding box center [495, 36] width 47 height 8
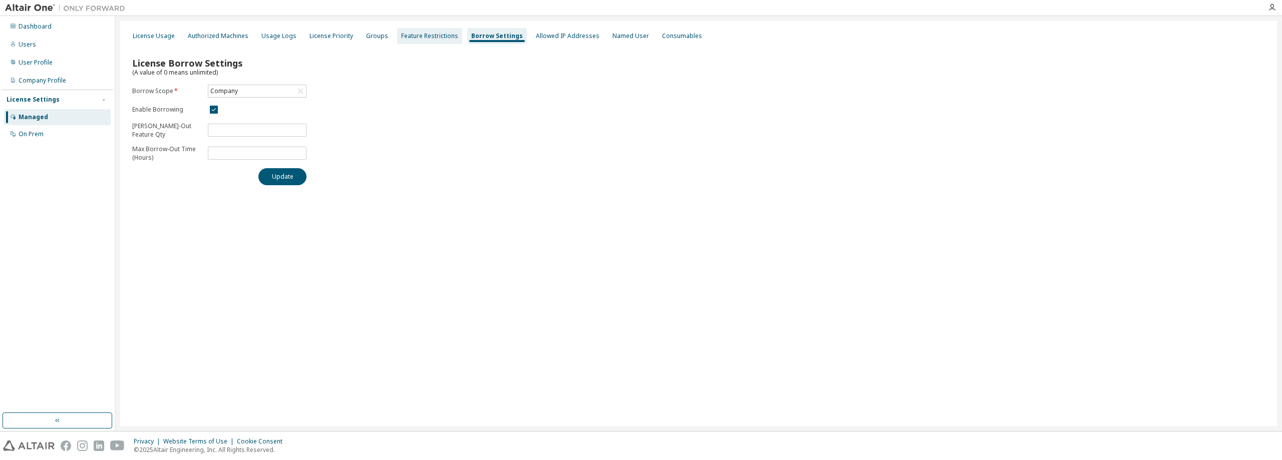
click at [401, 35] on div "Feature Restrictions" at bounding box center [429, 36] width 57 height 8
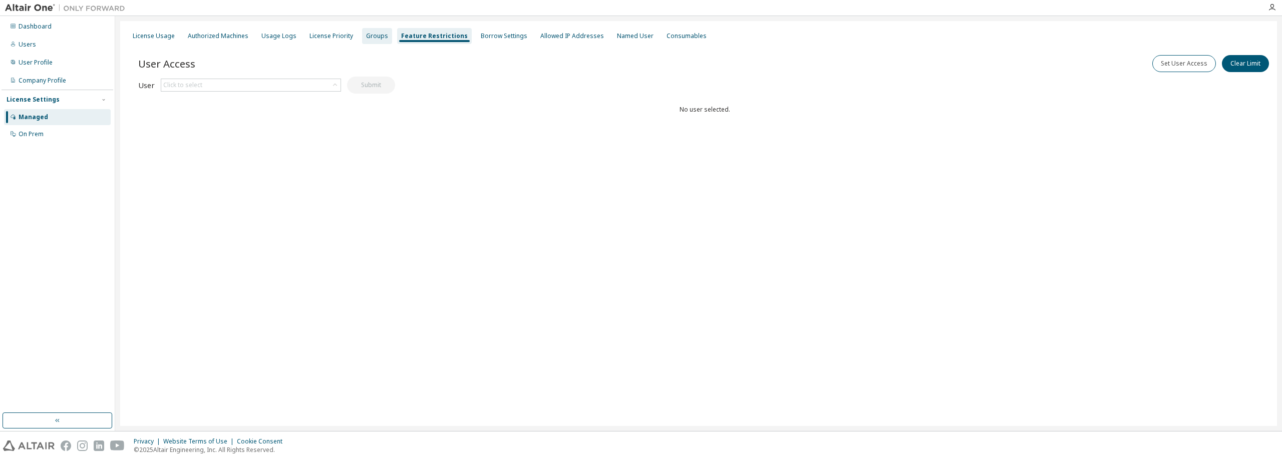
click at [366, 38] on div "Groups" at bounding box center [377, 36] width 22 height 8
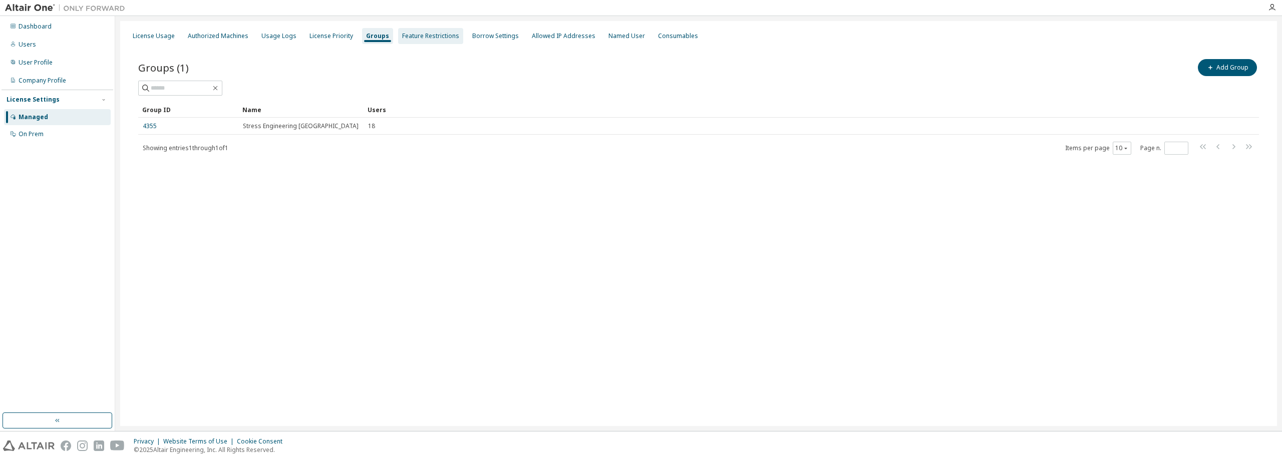
click at [415, 39] on div "Feature Restrictions" at bounding box center [430, 36] width 57 height 8
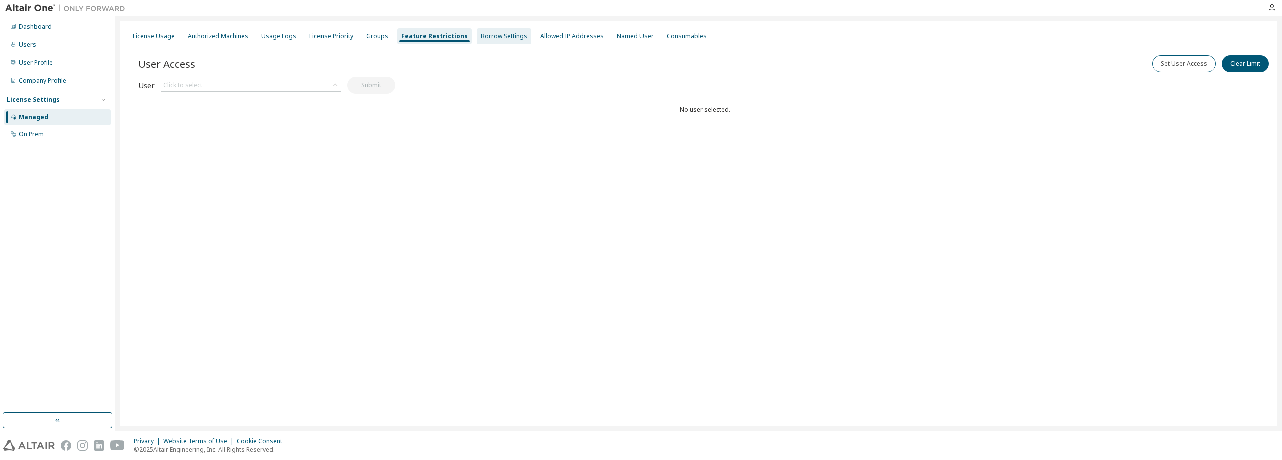
click at [481, 37] on div "Borrow Settings" at bounding box center [504, 36] width 47 height 8
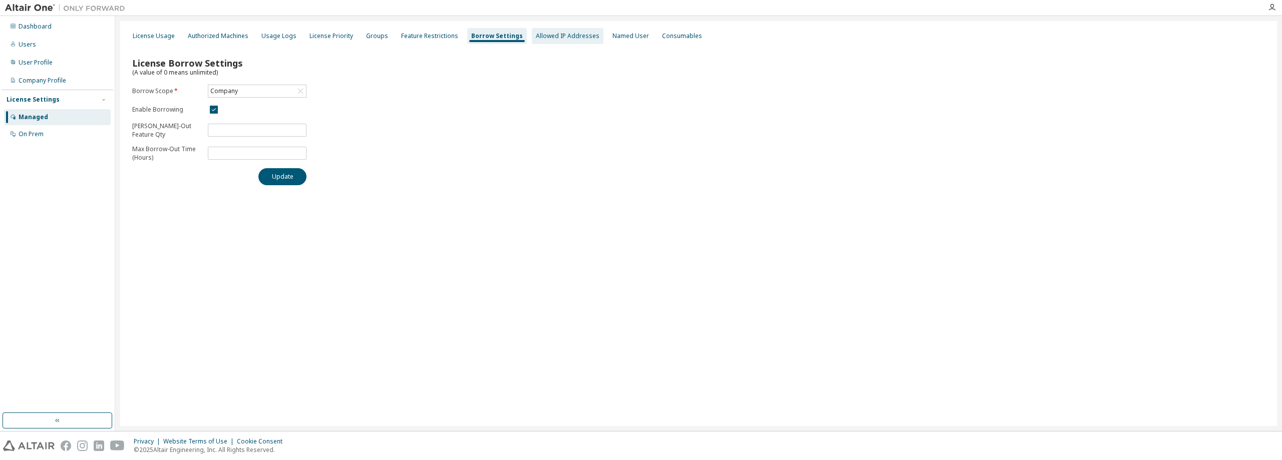
click at [557, 34] on div "Allowed IP Addresses" at bounding box center [568, 36] width 64 height 8
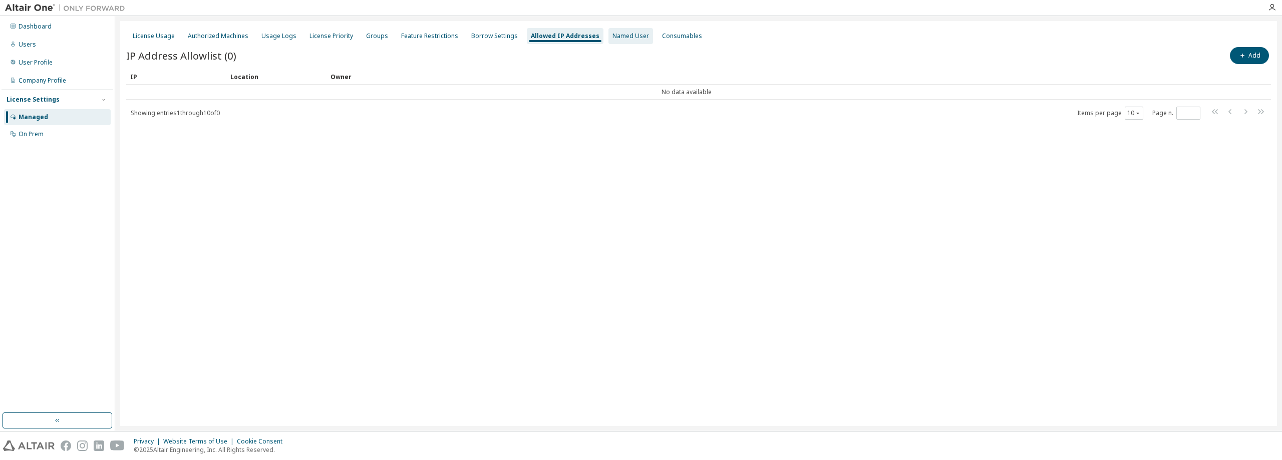
click at [615, 32] on div "Named User" at bounding box center [630, 36] width 37 height 8
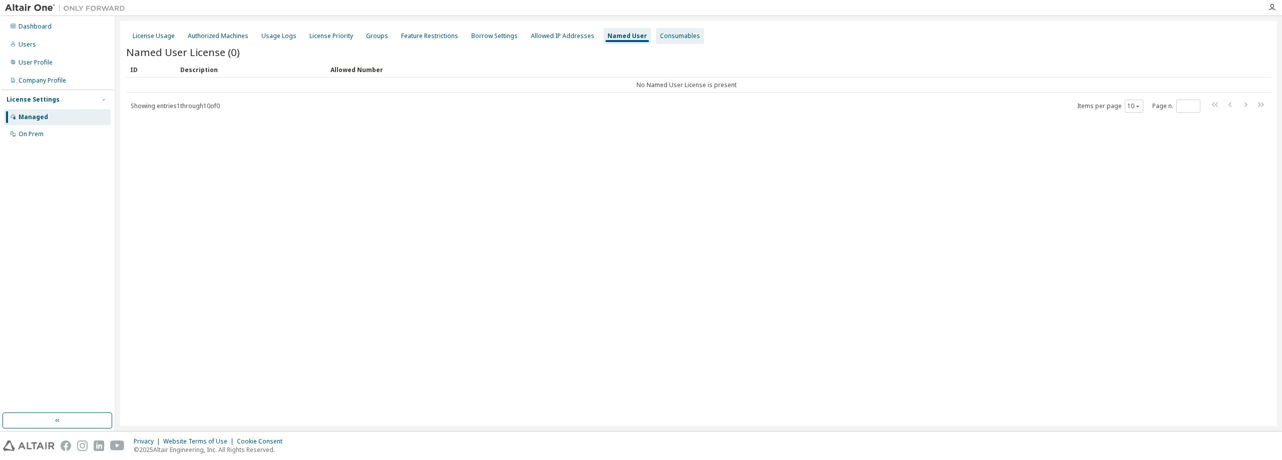
click at [660, 36] on div "Consumables" at bounding box center [680, 36] width 40 height 8
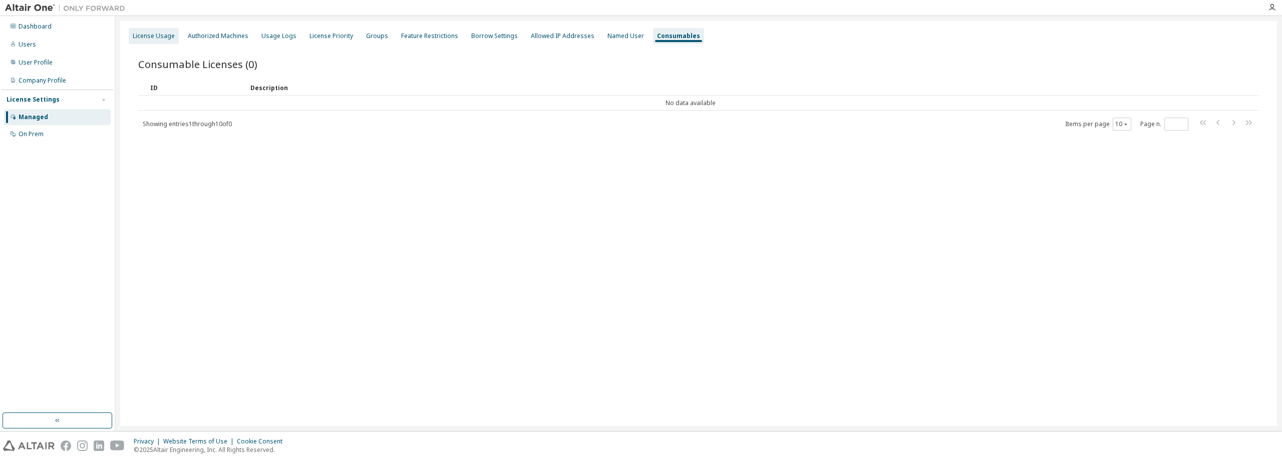
click at [169, 34] on div "License Usage" at bounding box center [154, 36] width 42 height 8
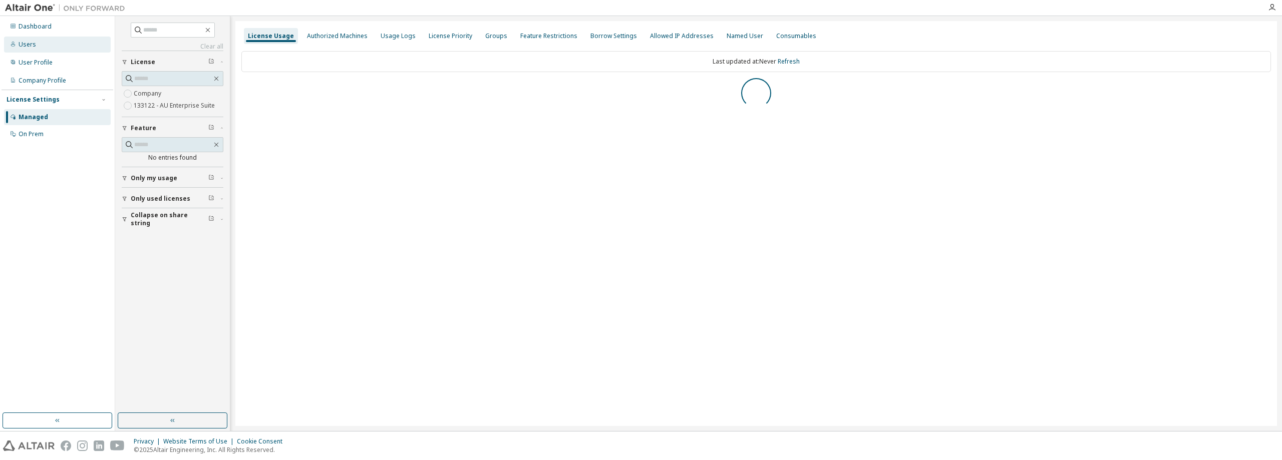
click at [39, 44] on div "Users" at bounding box center [57, 45] width 107 height 16
